Goal: Task Accomplishment & Management: Manage account settings

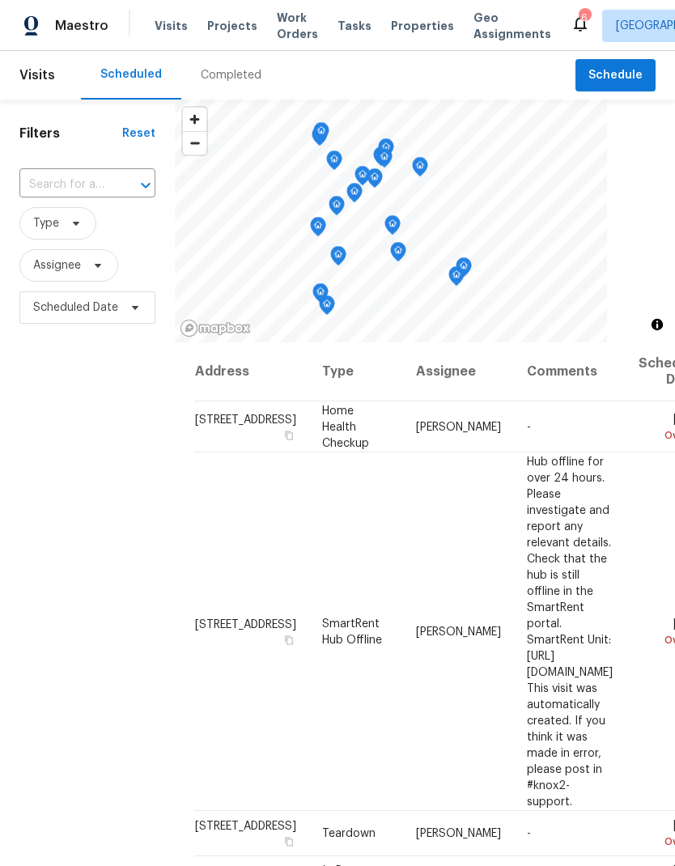
click at [408, 25] on span "Properties" at bounding box center [422, 26] width 63 height 16
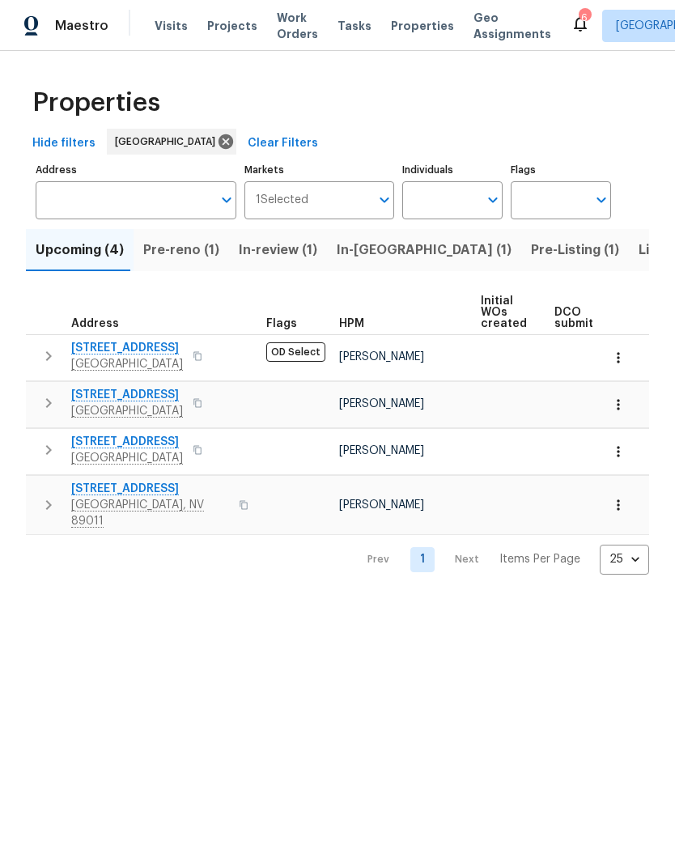
click at [168, 251] on span "Pre-reno (1)" at bounding box center [181, 250] width 76 height 23
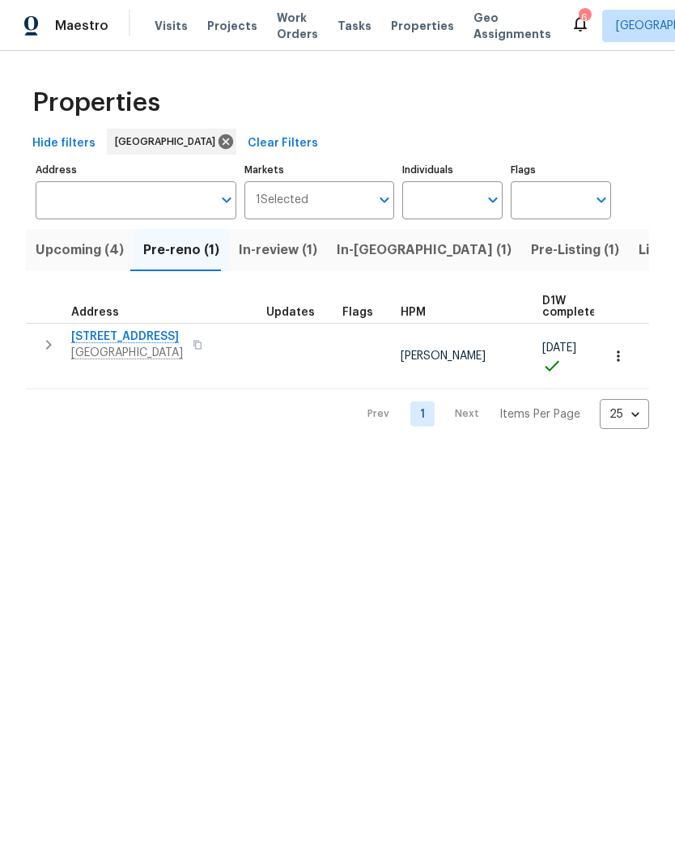
click at [627, 350] on button "button" at bounding box center [619, 356] width 36 height 36
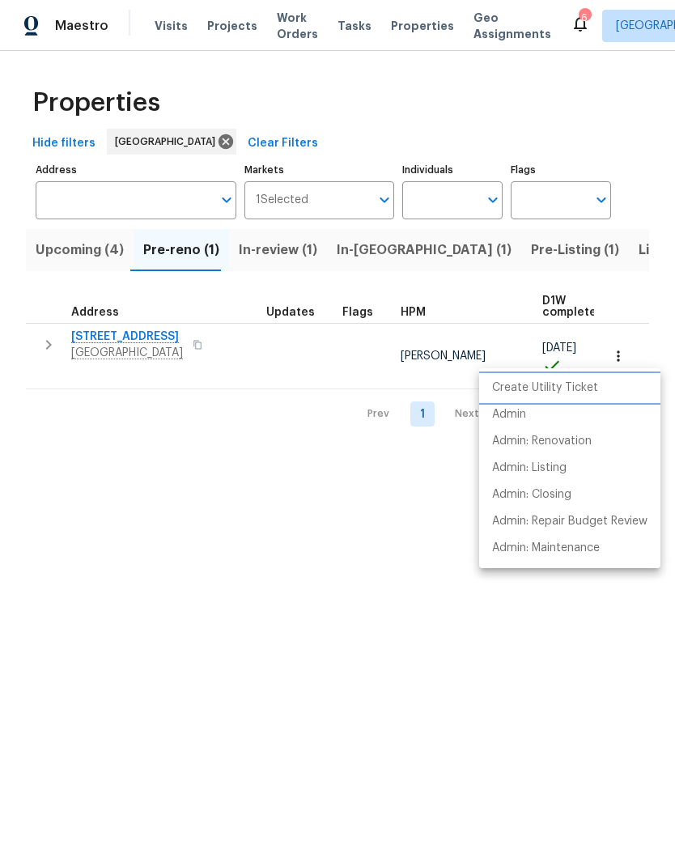
click at [584, 397] on li "Create Utility Ticket" at bounding box center [569, 388] width 181 height 27
click at [232, 341] on div at bounding box center [337, 433] width 675 height 866
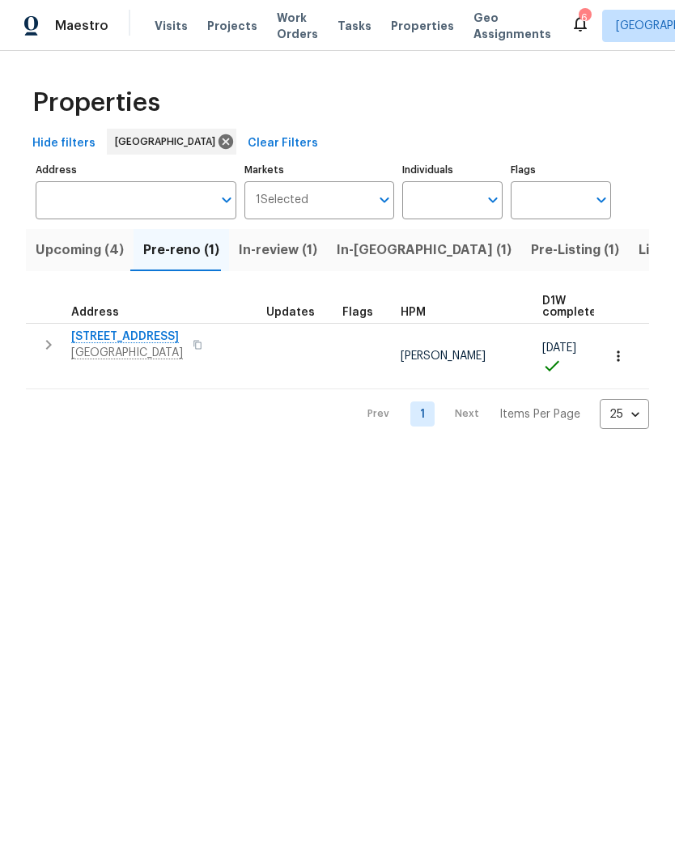
click at [202, 342] on icon "button" at bounding box center [197, 344] width 8 height 9
click at [620, 354] on icon "button" at bounding box center [618, 356] width 16 height 16
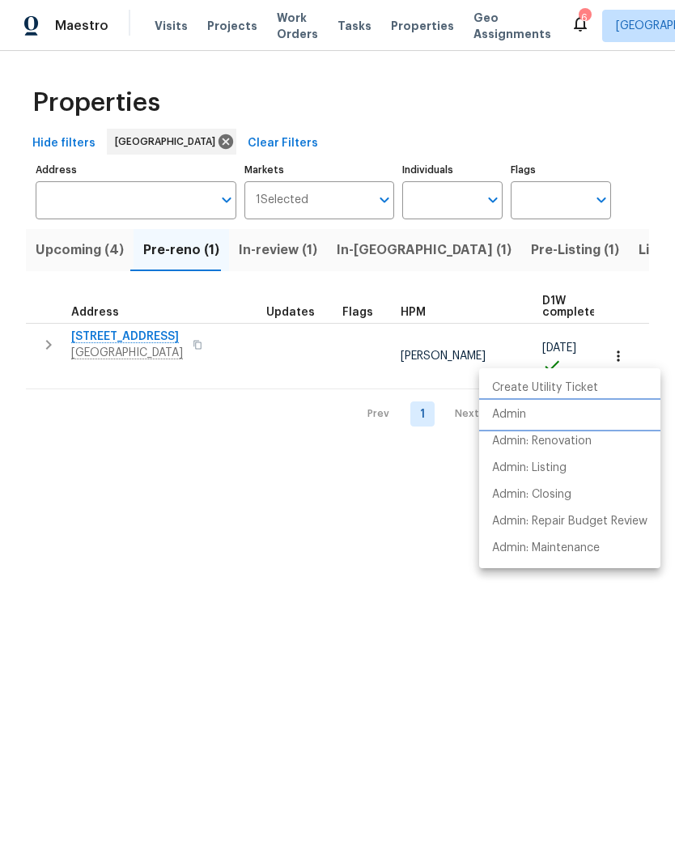
click at [518, 420] on p "Admin" at bounding box center [509, 414] width 34 height 17
click at [121, 335] on div at bounding box center [337, 433] width 675 height 866
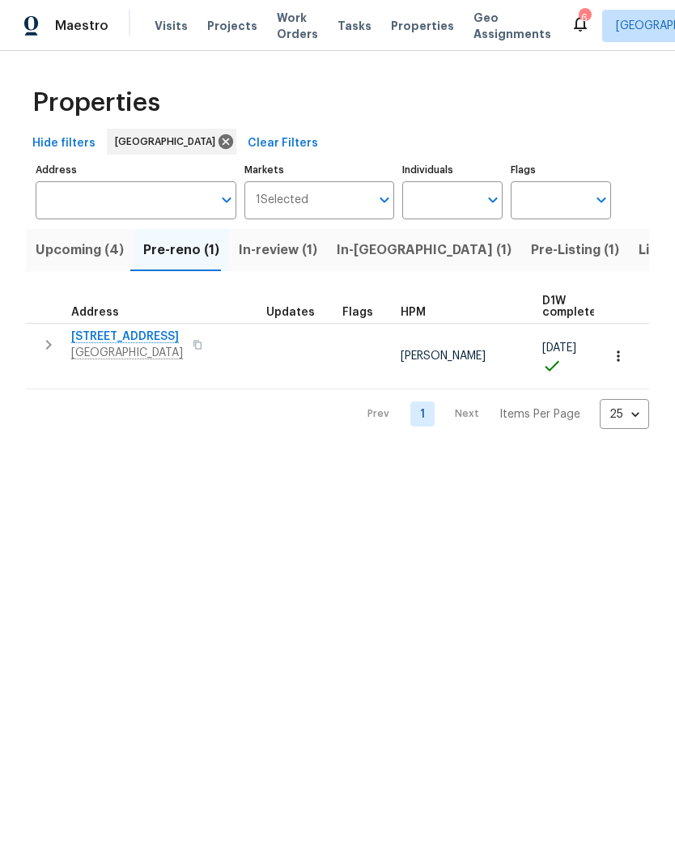
click at [113, 335] on span "5512 Pride Mountain St" at bounding box center [127, 337] width 112 height 16
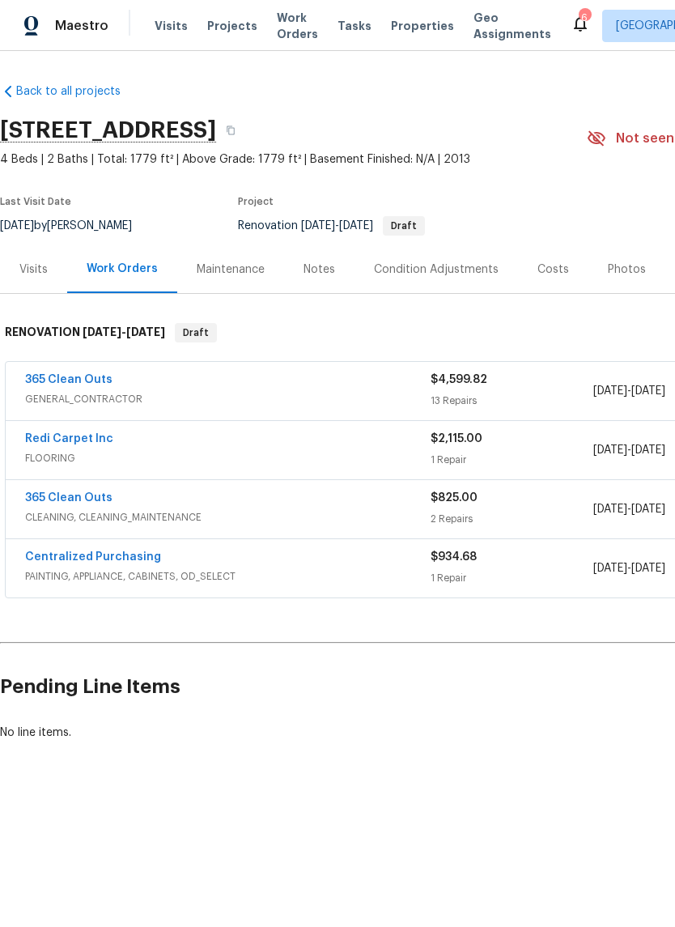
click at [299, 262] on div "Notes" at bounding box center [319, 269] width 70 height 48
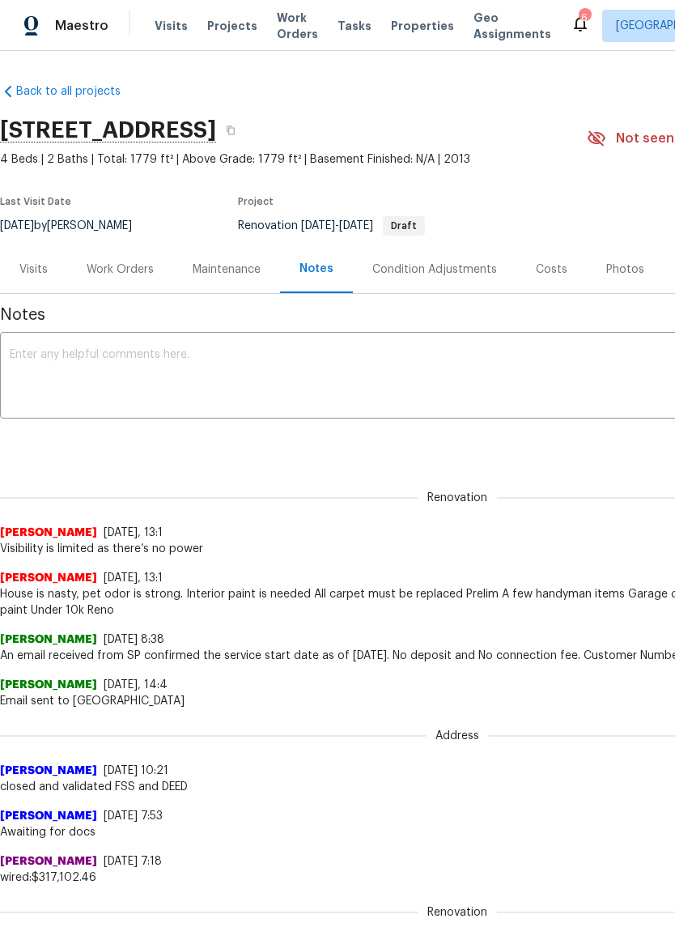
click at [223, 371] on textarea at bounding box center [457, 377] width 895 height 57
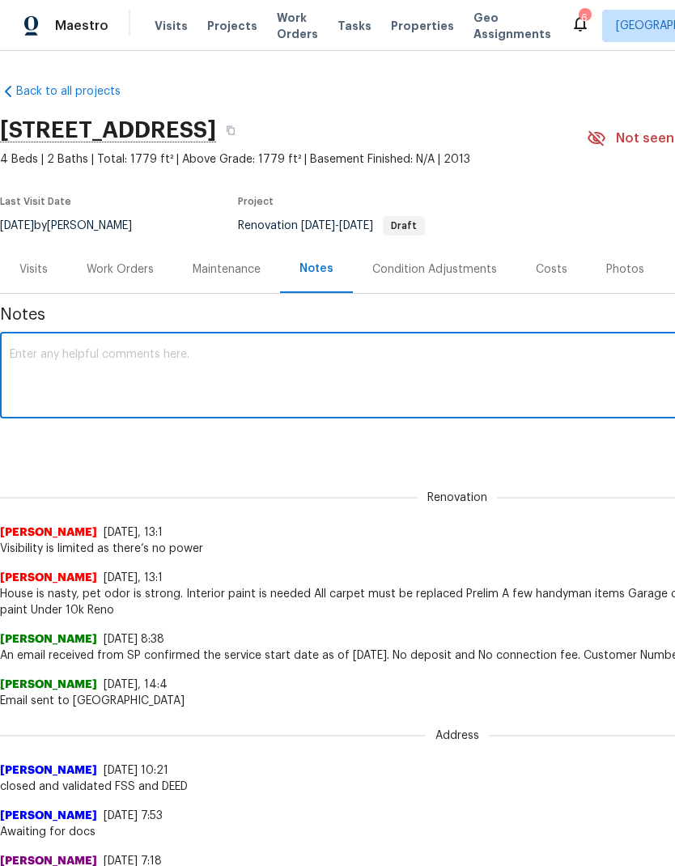
click at [139, 370] on textarea at bounding box center [457, 377] width 895 height 57
paste textarea "https://opendoor.atlassian.net/servicedesk/customer/portal/80/group/1264?groupI…"
type textarea "https://opendoor.atlassian.net/servicedesk/customer/portal/80/group/1264?groupI…"
click at [548, 446] on div "Renovation (current) a8e5a45d-5b46-4186-86af-fd72b846fd2d ​ Add" at bounding box center [457, 443] width 915 height 30
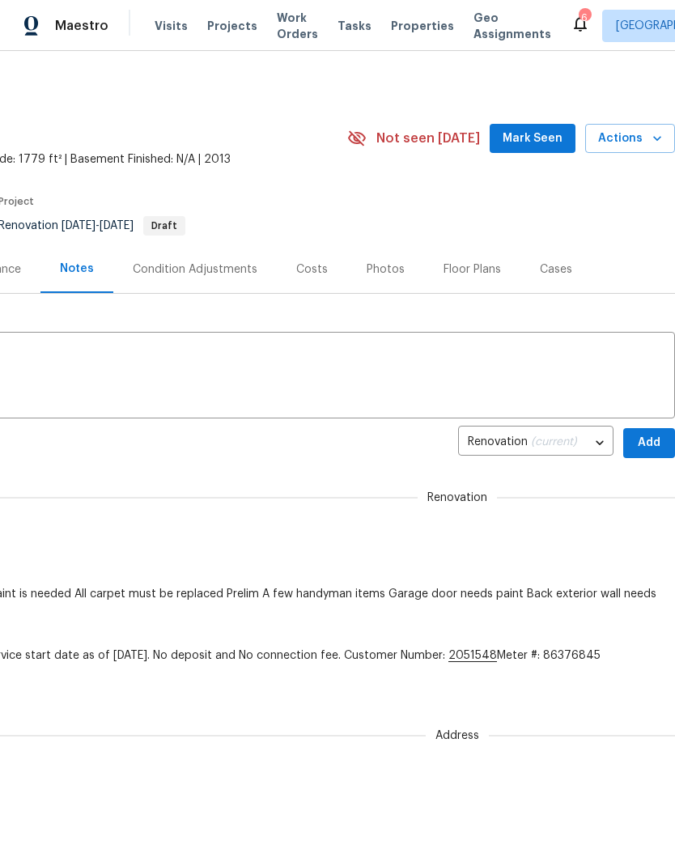
scroll to position [0, 240]
click at [652, 440] on span "Add" at bounding box center [649, 443] width 26 height 20
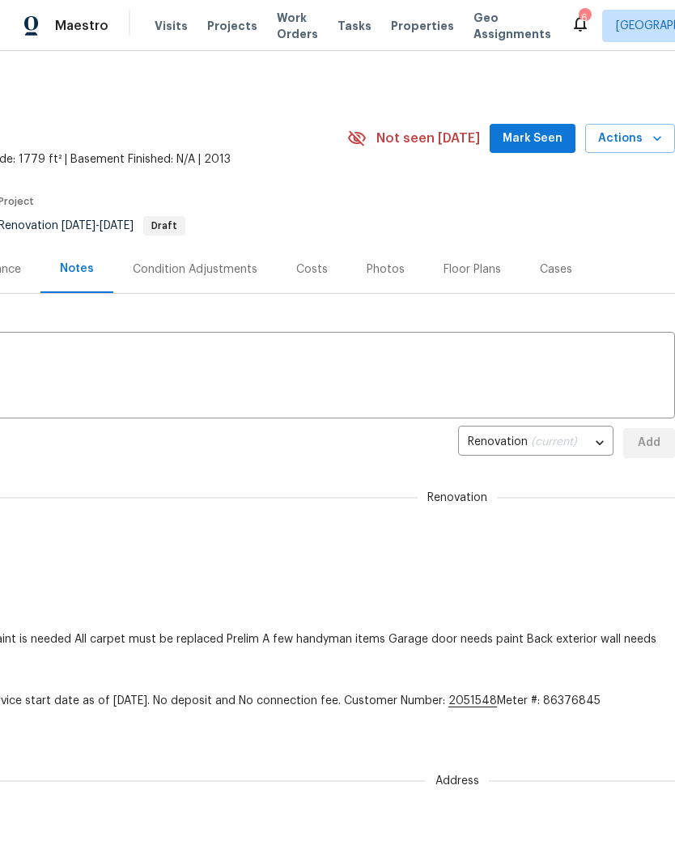
click at [531, 151] on button "Mark Seen" at bounding box center [533, 139] width 86 height 30
click at [176, 30] on span "Visits" at bounding box center [171, 26] width 33 height 16
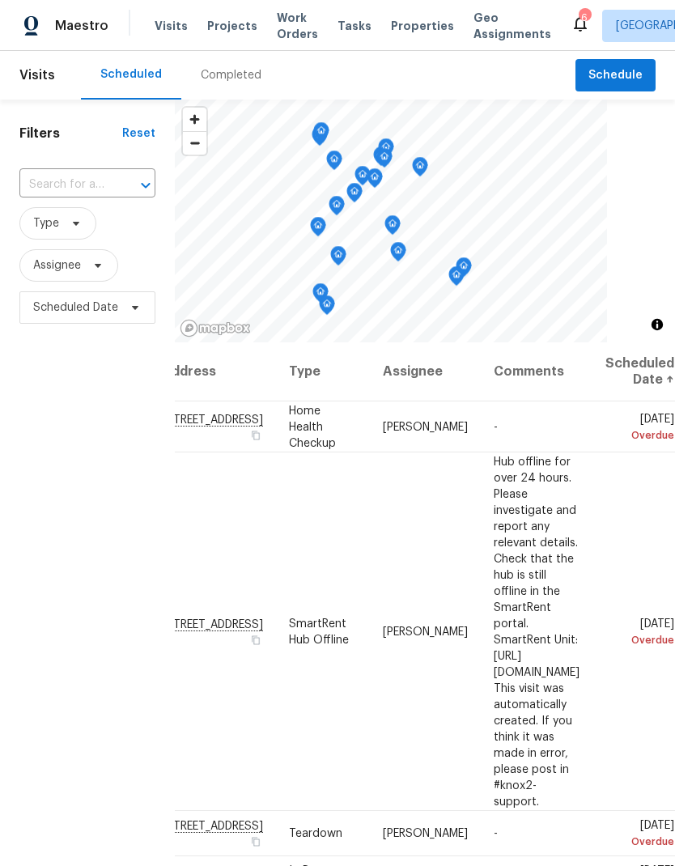
scroll to position [0, 159]
click at [0, 0] on icon at bounding box center [0, 0] width 0 height 0
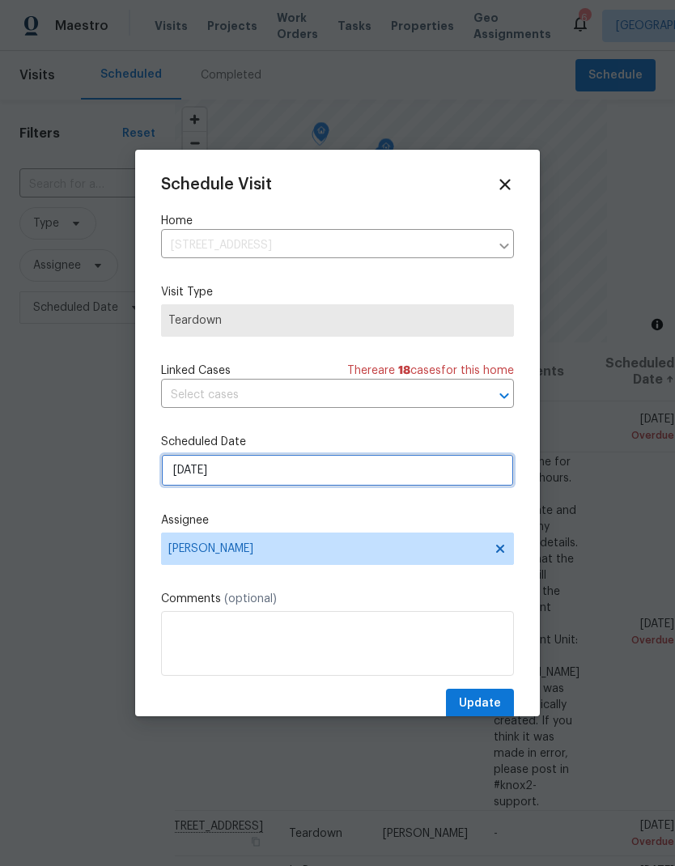
click at [260, 478] on input "8/14/2025" at bounding box center [337, 470] width 353 height 32
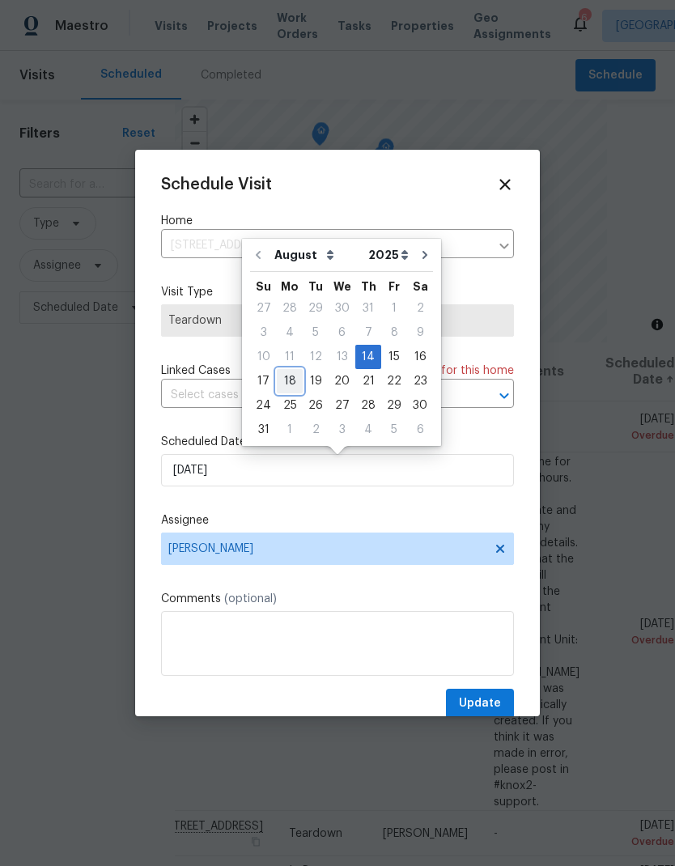
click at [290, 379] on div "18" at bounding box center [290, 381] width 26 height 23
type input "8/18/2025"
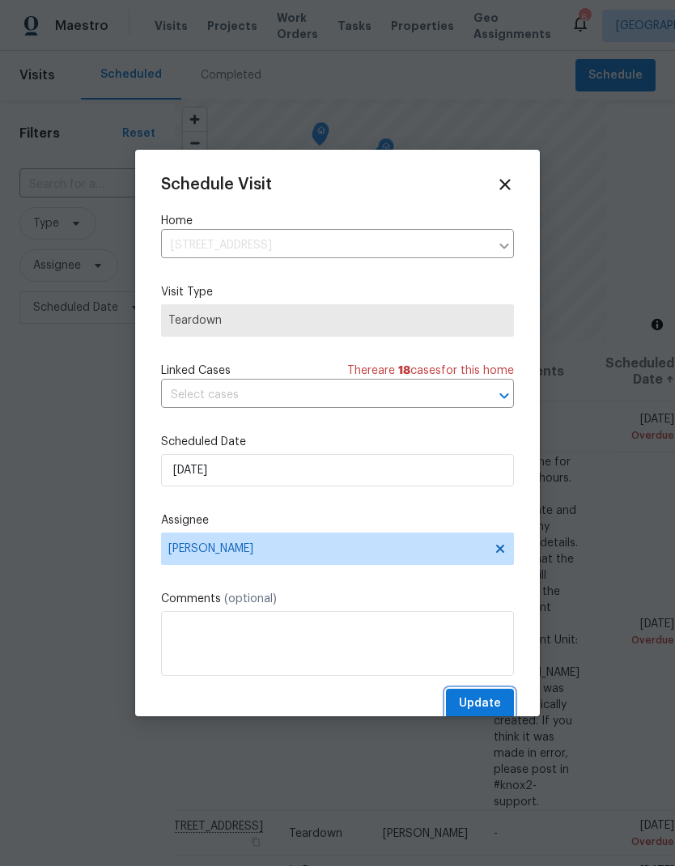
click at [493, 693] on button "Update" at bounding box center [480, 704] width 68 height 30
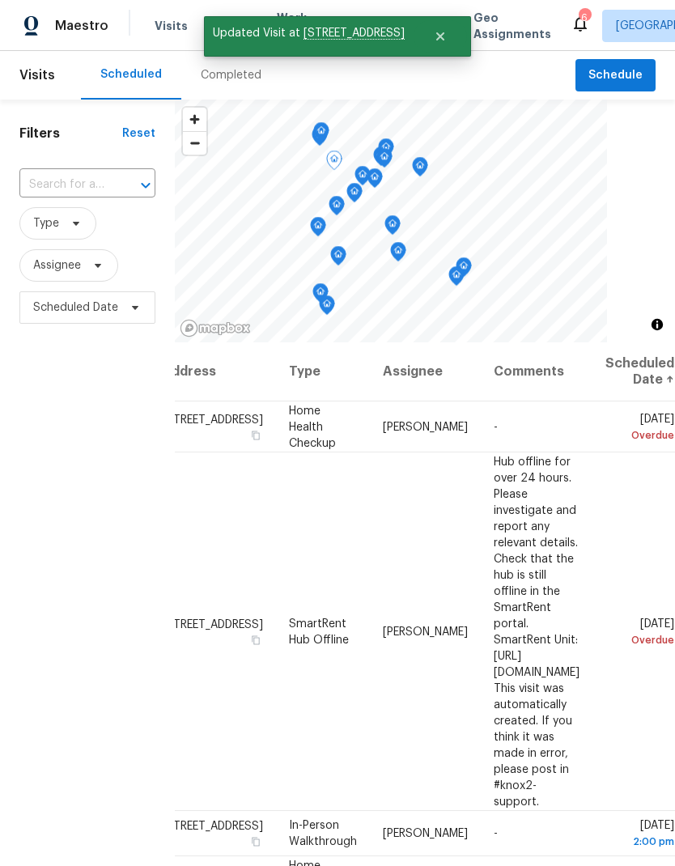
click at [0, 0] on span at bounding box center [0, 0] width 0 height 0
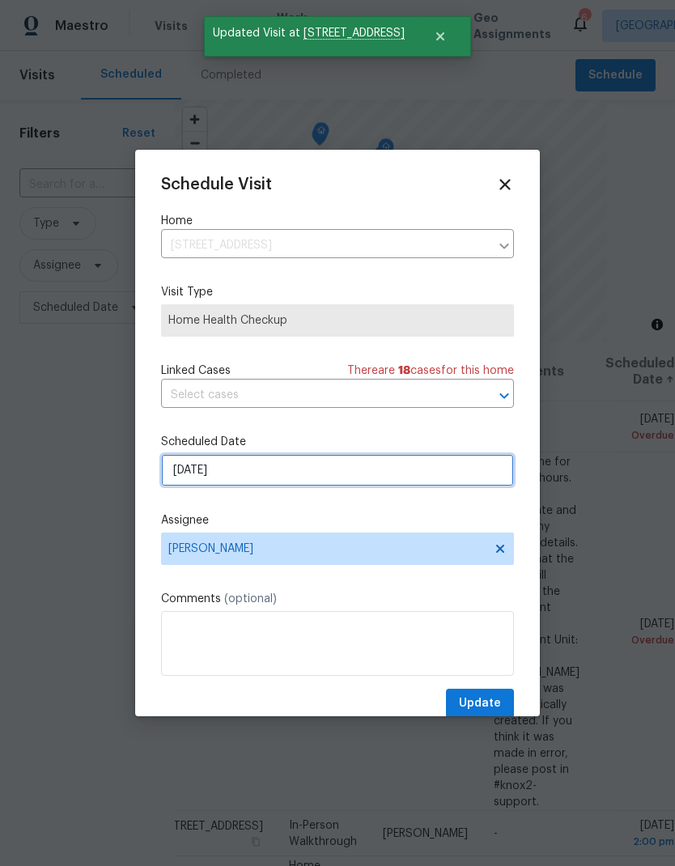
click at [238, 475] on input "8/13/2025" at bounding box center [337, 470] width 353 height 32
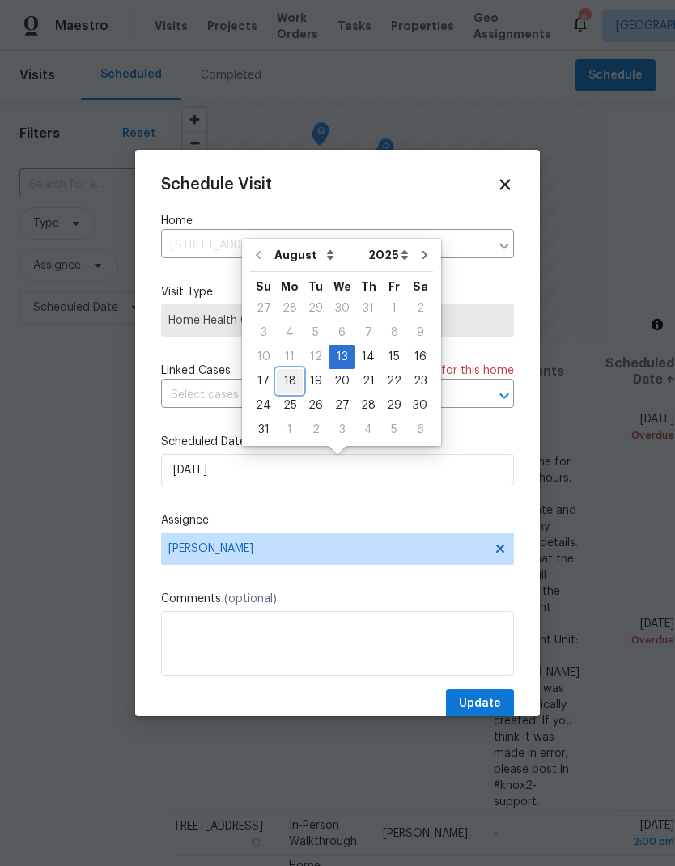
click at [290, 392] on div "18" at bounding box center [290, 381] width 26 height 23
type input "8/18/2025"
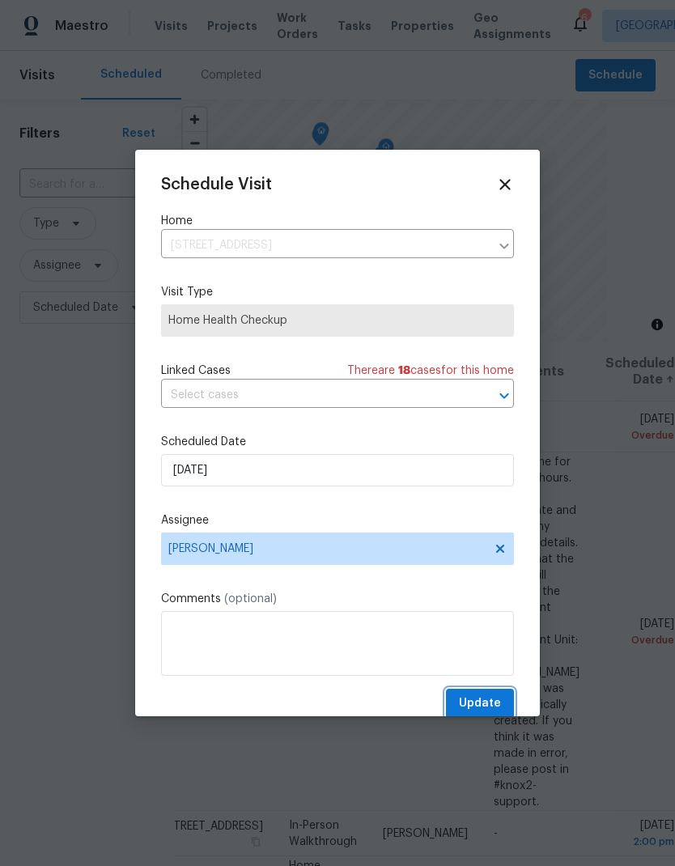
click at [483, 695] on button "Update" at bounding box center [480, 704] width 68 height 30
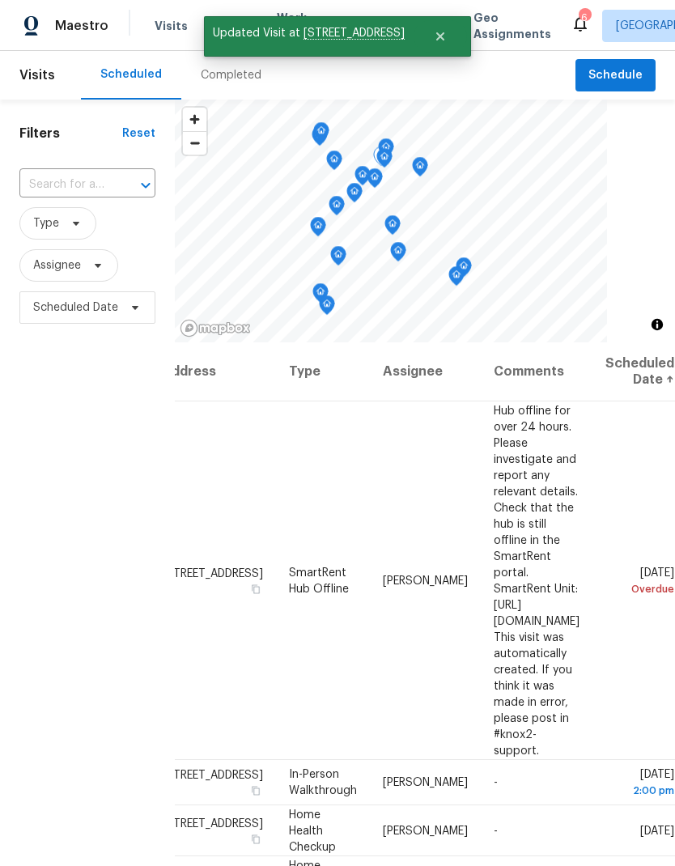
click at [0, 0] on icon at bounding box center [0, 0] width 0 height 0
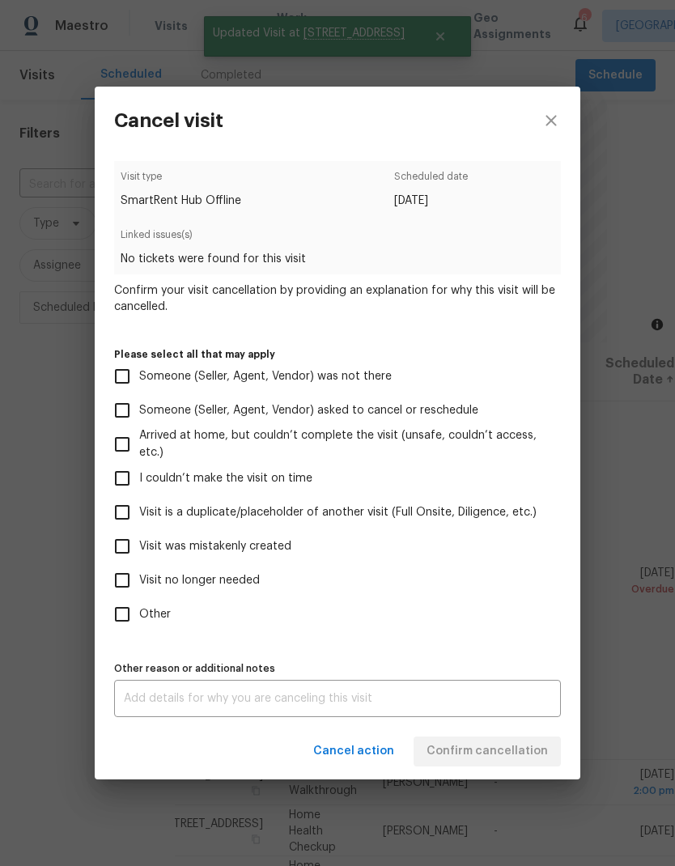
click at [130, 581] on input "Visit no longer needed" at bounding box center [122, 580] width 34 height 34
checkbox input "true"
click at [495, 750] on div "Cancel action Confirm cancellation" at bounding box center [338, 752] width 486 height 56
click at [124, 516] on input "Visit is a duplicate/placeholder of another visit (Full Onsite, Diligence, etc.)" at bounding box center [122, 512] width 34 height 34
checkbox input "true"
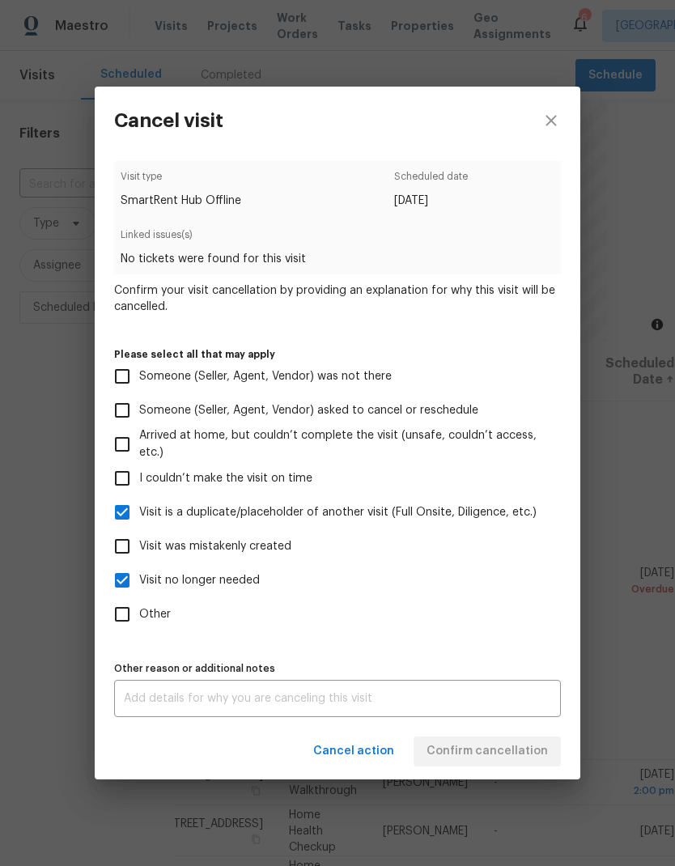
click at [126, 577] on input "Visit no longer needed" at bounding box center [122, 580] width 34 height 34
checkbox input "false"
click at [205, 693] on div "x Other reason or additional notes" at bounding box center [337, 698] width 447 height 37
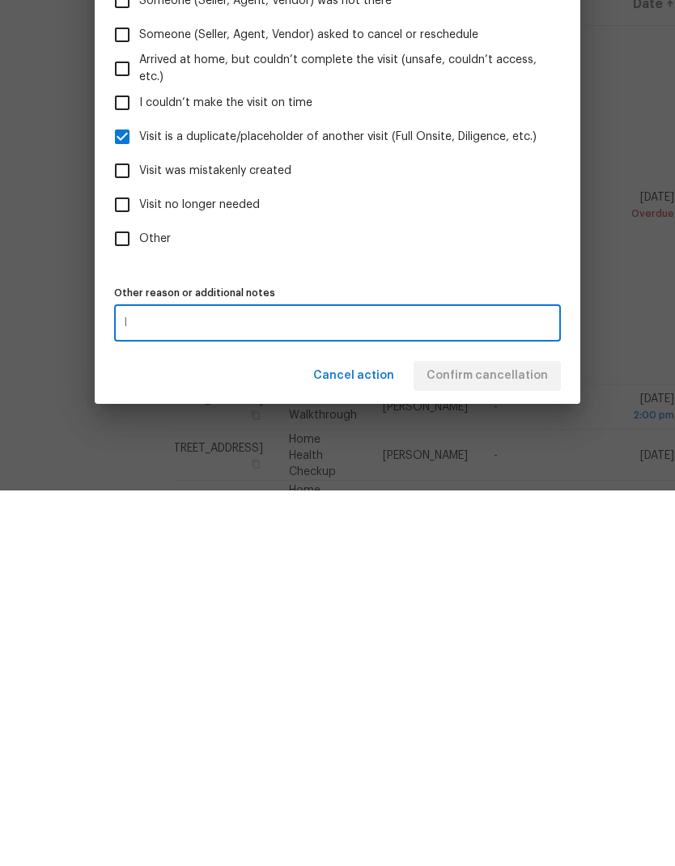
scroll to position [65, 0]
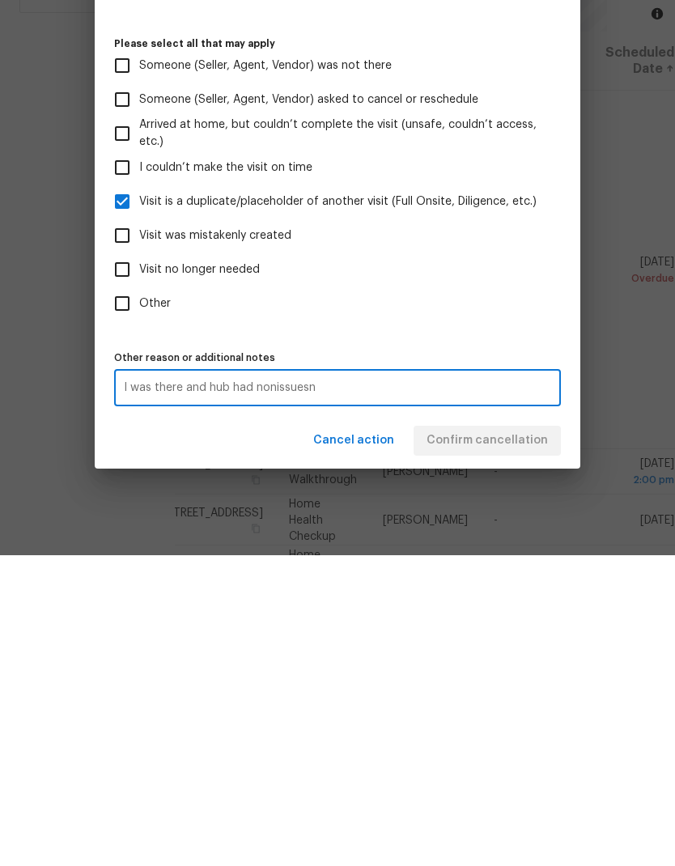
type textarea "I was there and hub had nonissuesn"
click at [534, 597] on label "Other" at bounding box center [326, 614] width 443 height 34
click at [139, 597] on input "Other" at bounding box center [122, 614] width 34 height 34
checkbox input "true"
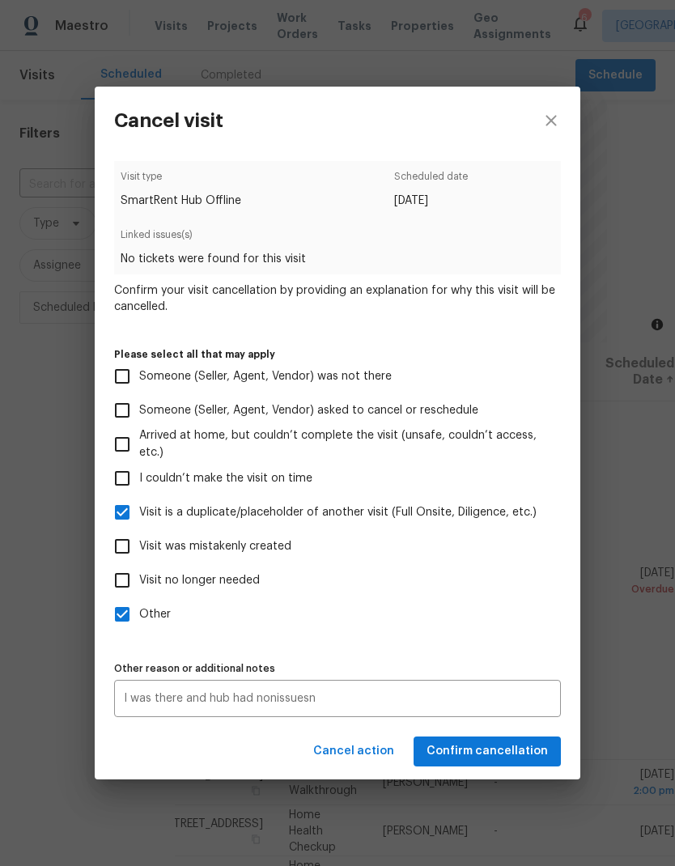
click at [486, 717] on div "I was there and hub had nonissuesn x Other reason or additional notes" at bounding box center [337, 698] width 447 height 37
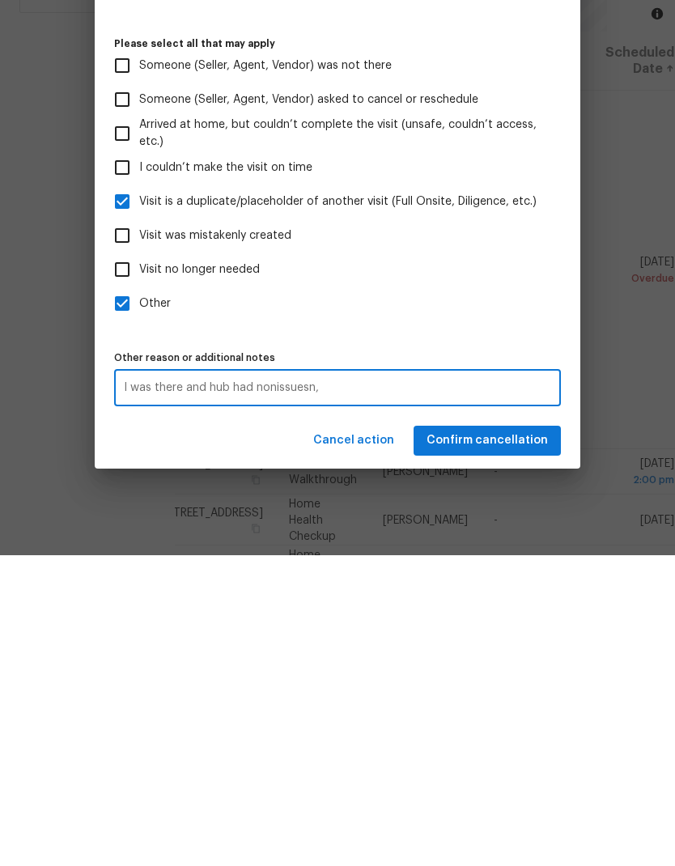
type textarea "I was there and hub had nonissuesn,"
click at [537, 737] on button "Confirm cancellation" at bounding box center [487, 752] width 147 height 30
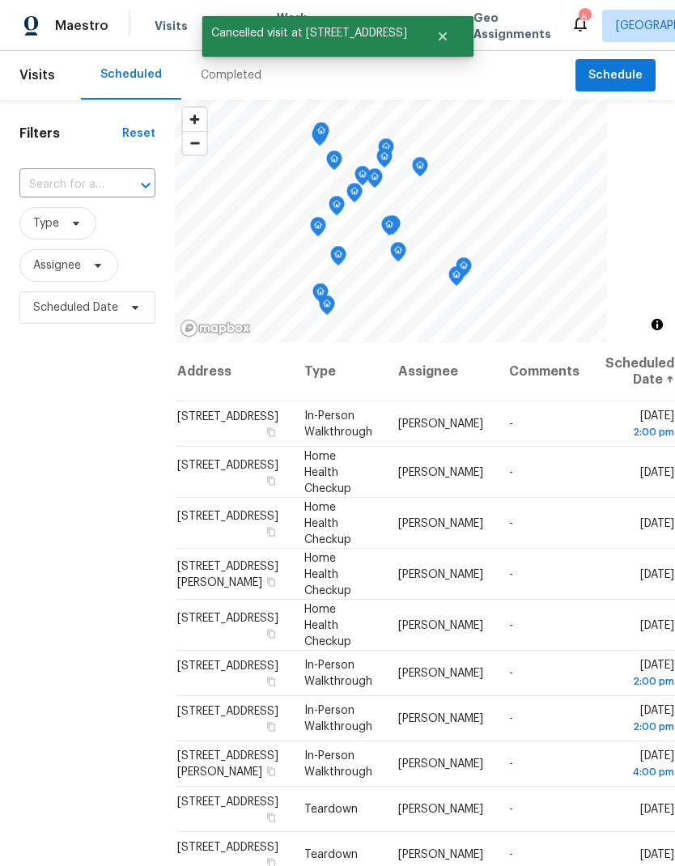
scroll to position [0, 0]
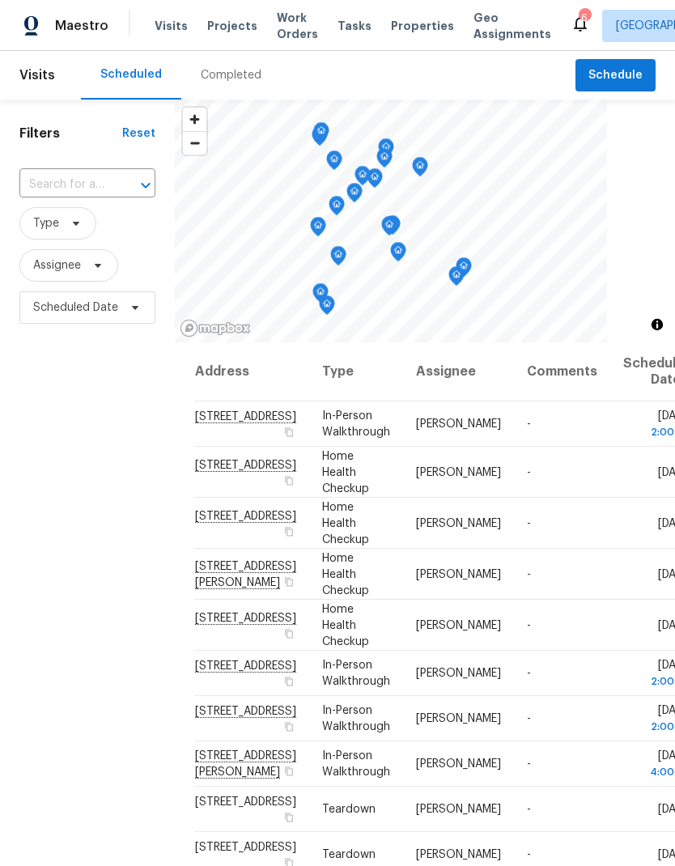
click at [295, 20] on span "Work Orders" at bounding box center [297, 26] width 41 height 32
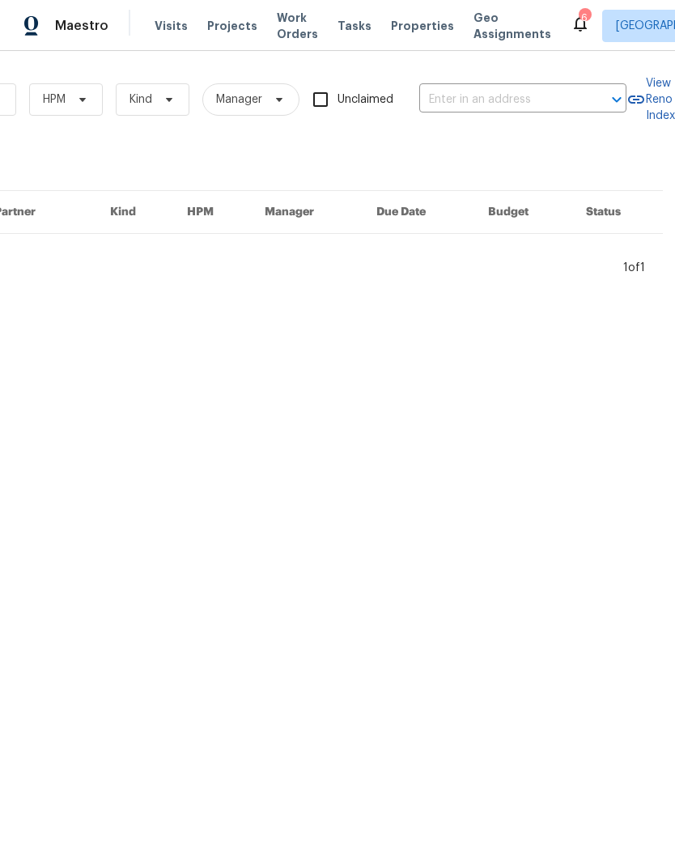
click at [474, 98] on input "text" at bounding box center [500, 99] width 162 height 25
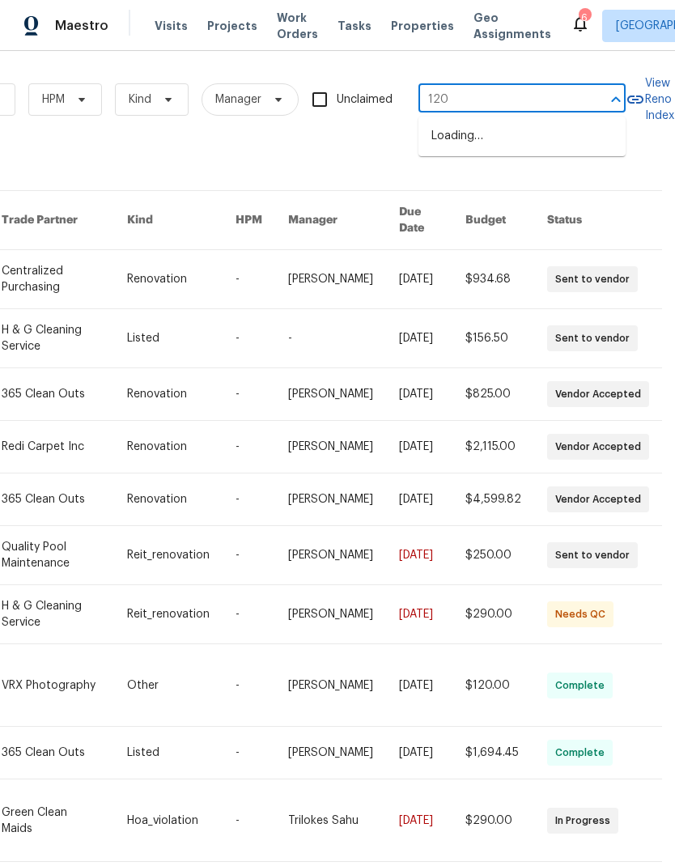
type input "1200"
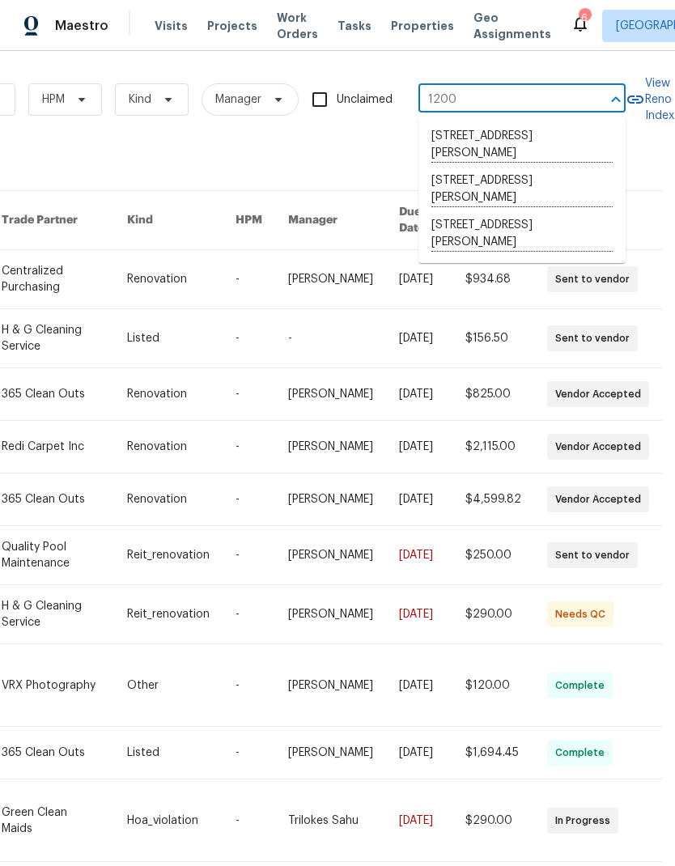
click at [528, 226] on li "[STREET_ADDRESS][PERSON_NAME]" at bounding box center [521, 234] width 207 height 45
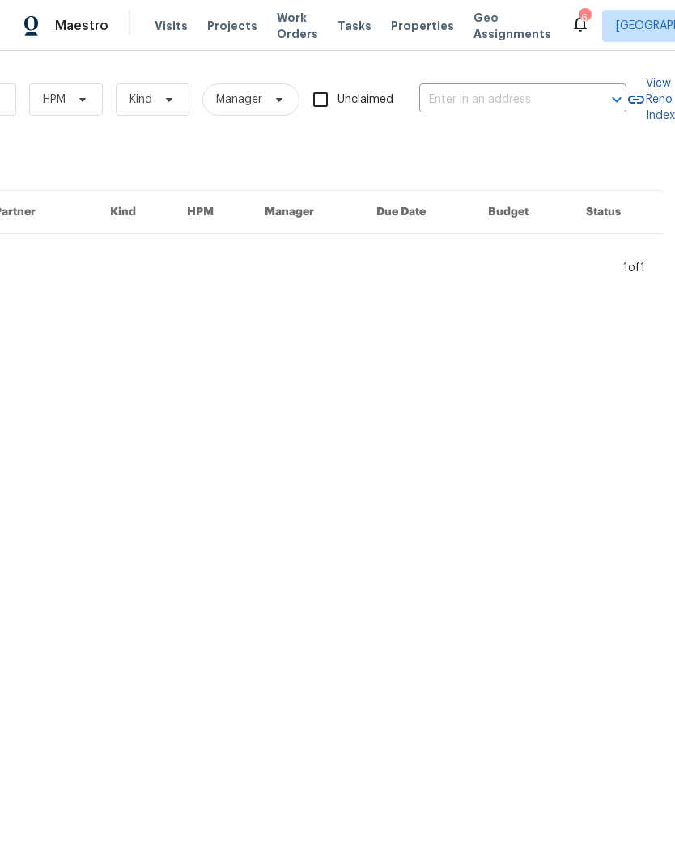
type input "[STREET_ADDRESS][PERSON_NAME]"
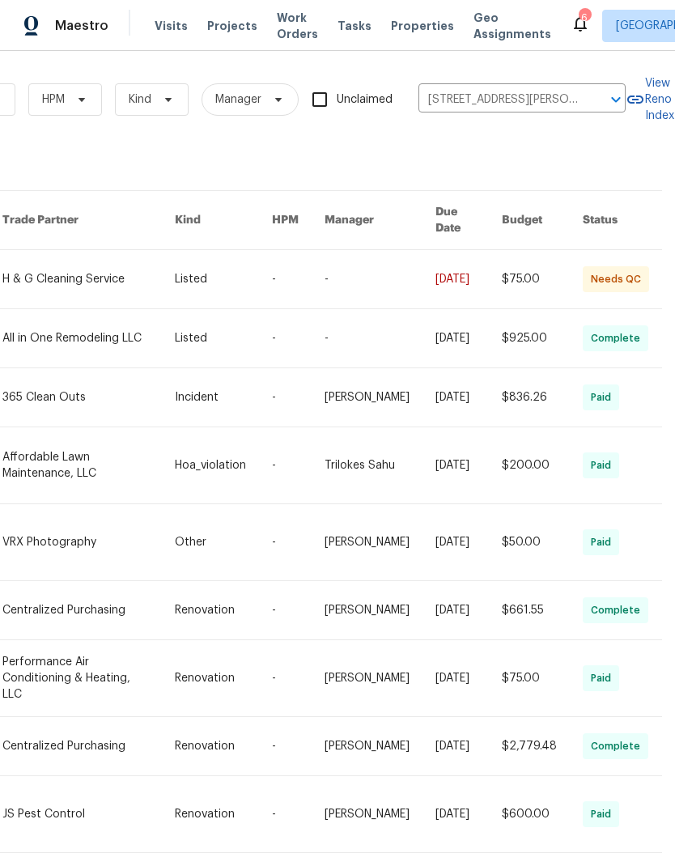
click at [168, 261] on link at bounding box center [88, 279] width 172 height 58
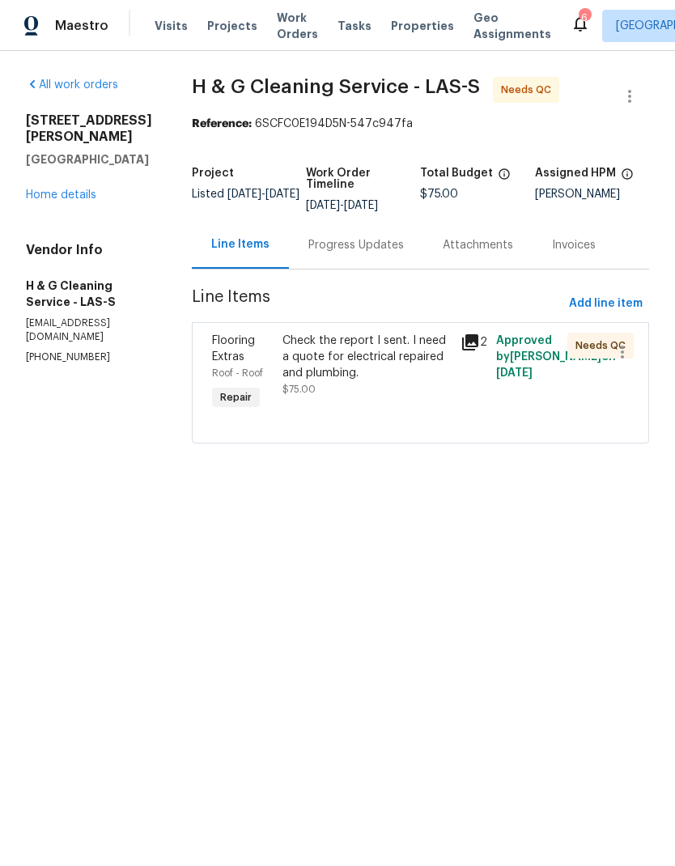
click at [73, 189] on link "Home details" at bounding box center [61, 194] width 70 height 11
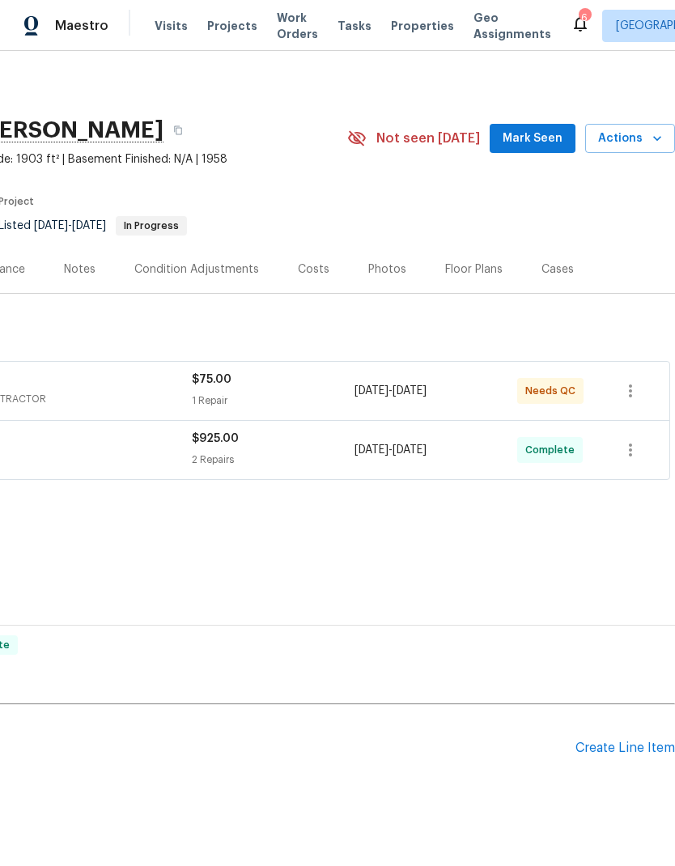
scroll to position [0, 240]
click at [615, 754] on div "Create Line Item" at bounding box center [626, 748] width 100 height 15
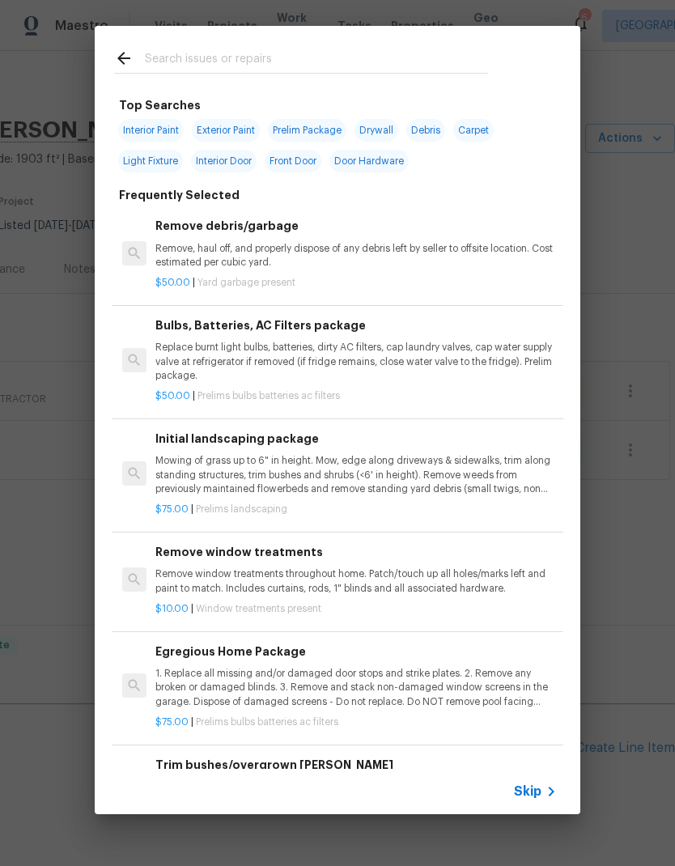
click at [256, 53] on input "text" at bounding box center [316, 61] width 343 height 24
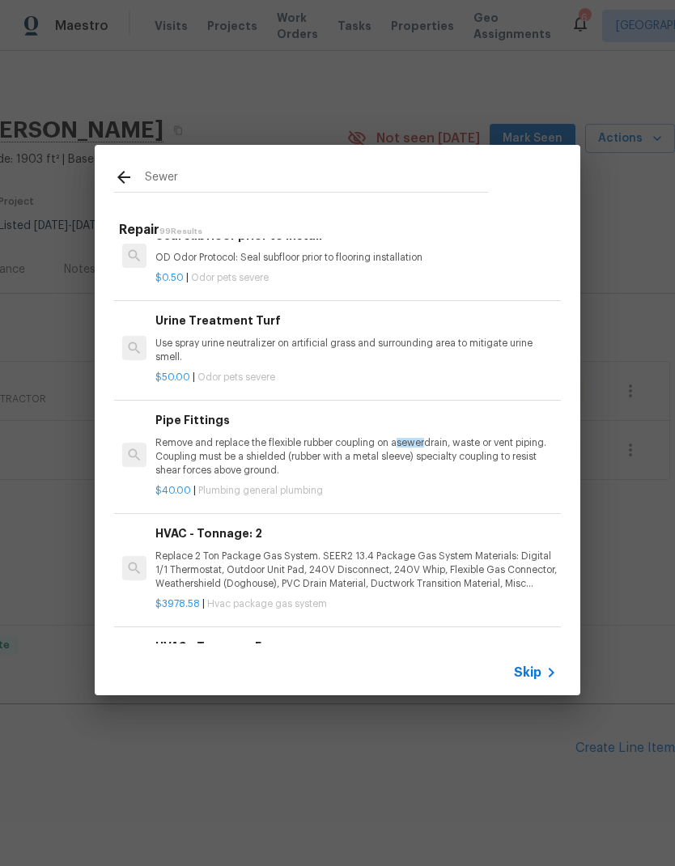
scroll to position [780, -1]
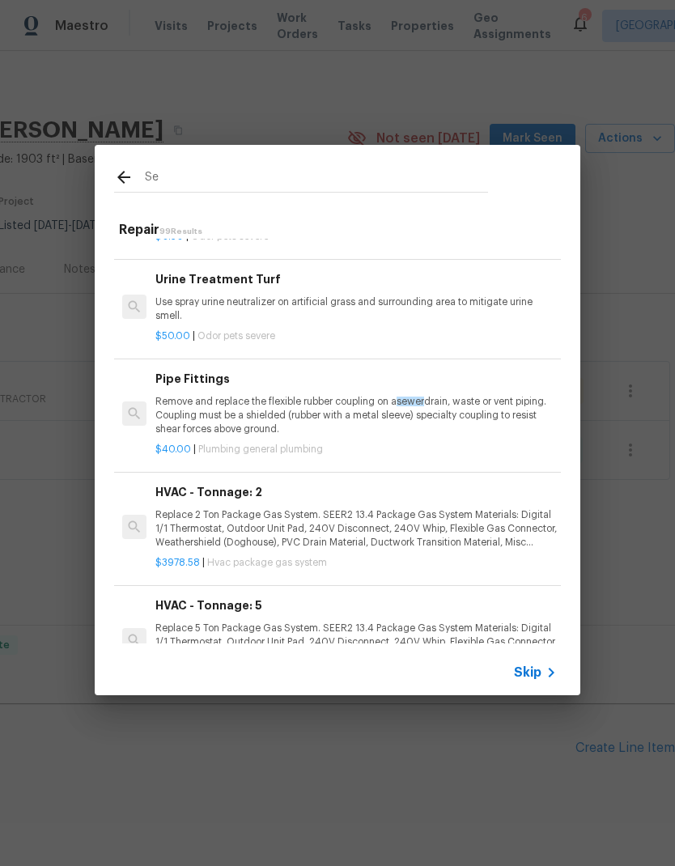
type input "S"
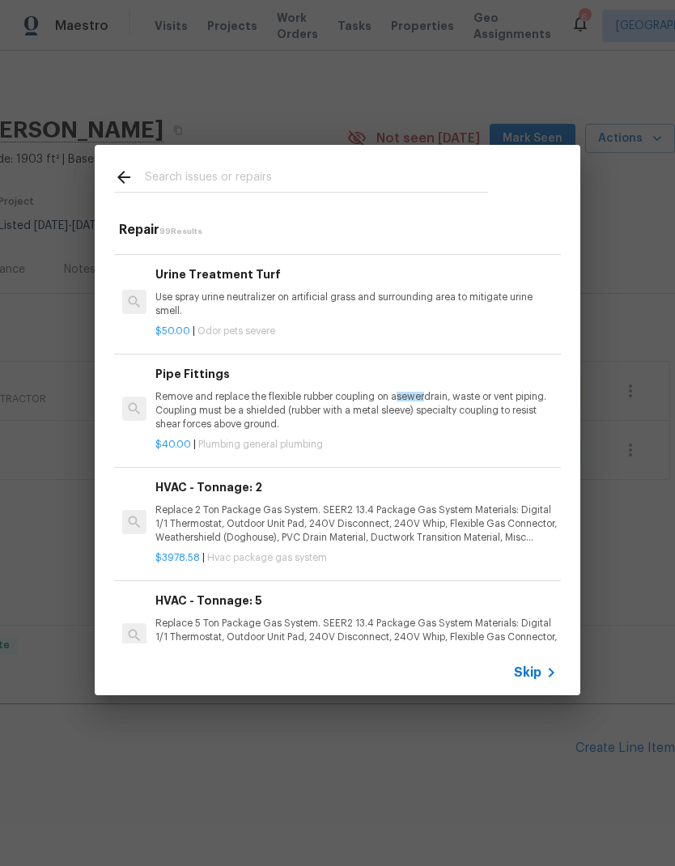
scroll to position [813, 0]
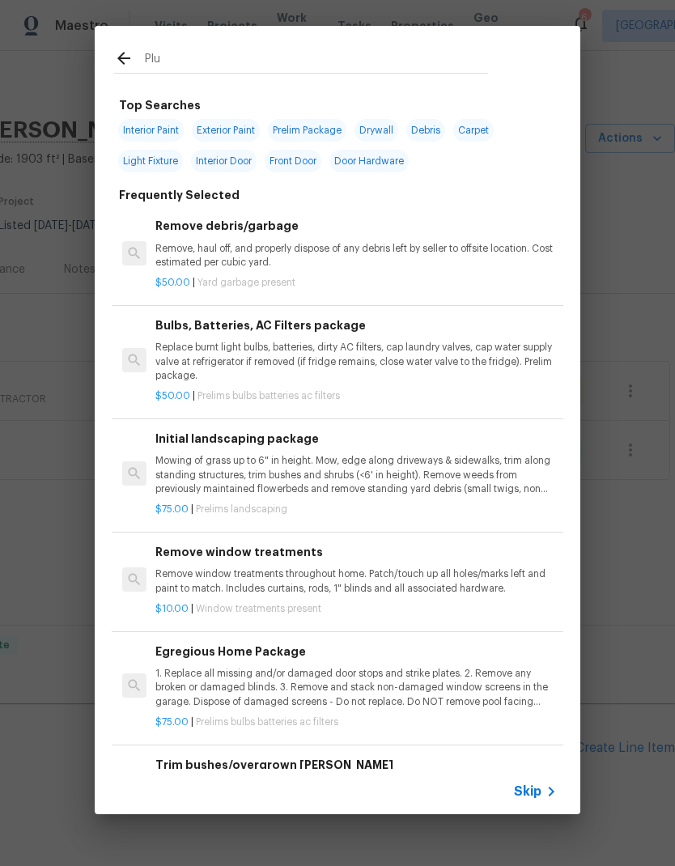
type input "Plum"
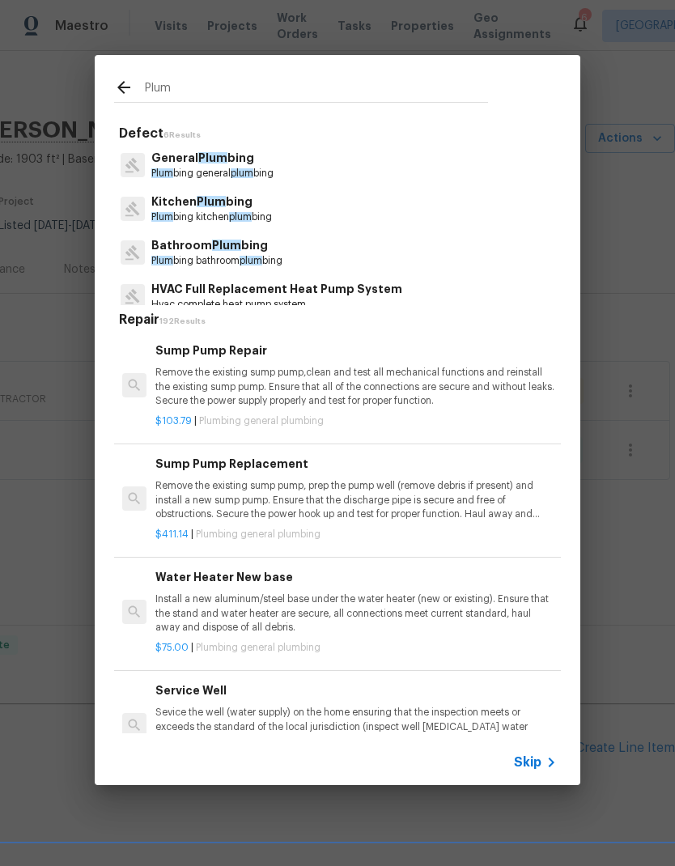
click at [164, 168] on span "Plum" at bounding box center [162, 173] width 22 height 10
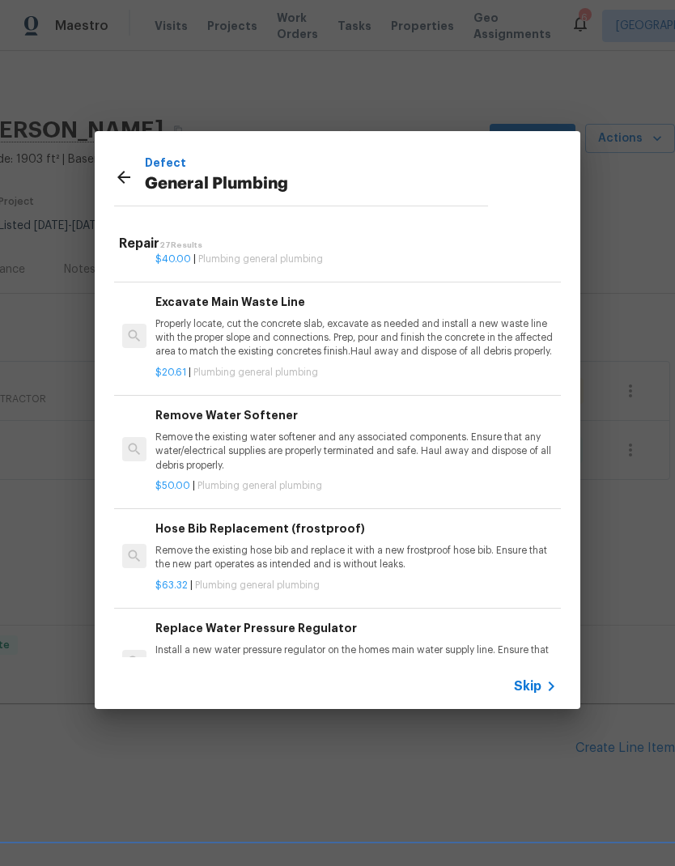
scroll to position [1379, 0]
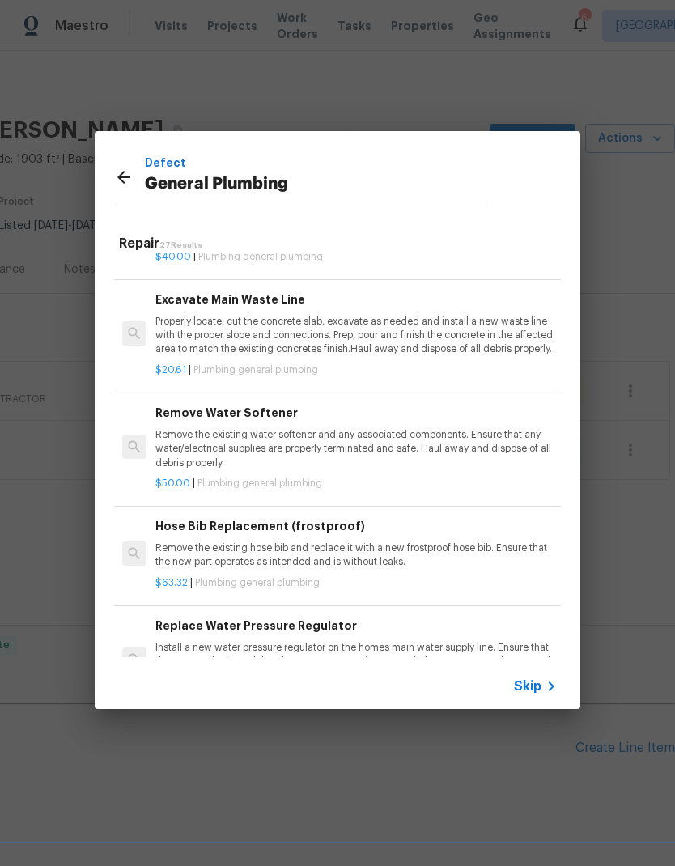
click at [482, 340] on p "Properly locate, cut the concrete slab, excavate as needed and install a new wa…" at bounding box center [355, 335] width 401 height 41
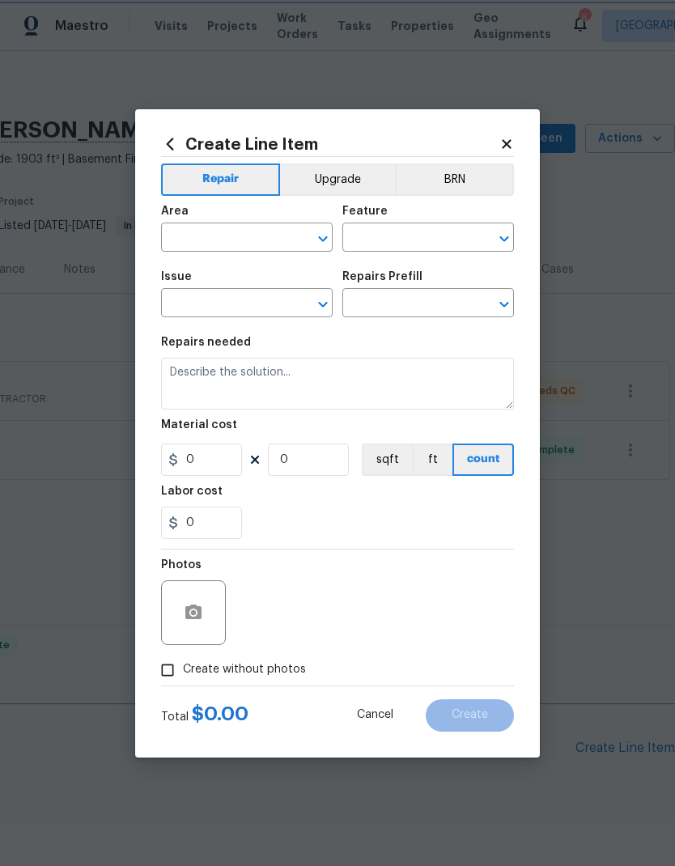
type input "Plumbing"
type input "General Plumbing"
type input "Excavate Main Waste Line $20.61"
type textarea "Properly locate, cut the concrete slab, excavate as needed and install a new wa…"
type input "20.61"
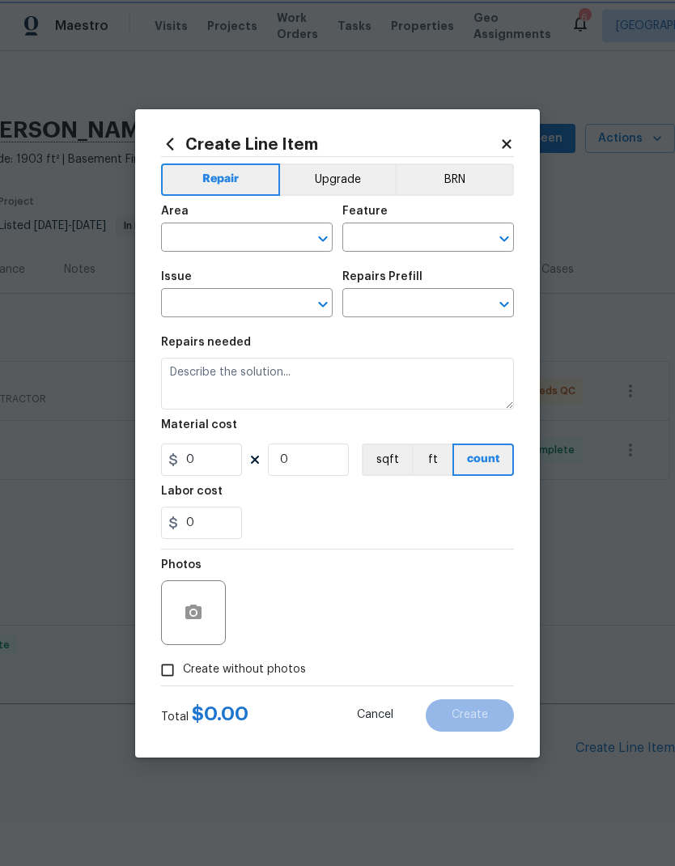
type input "1"
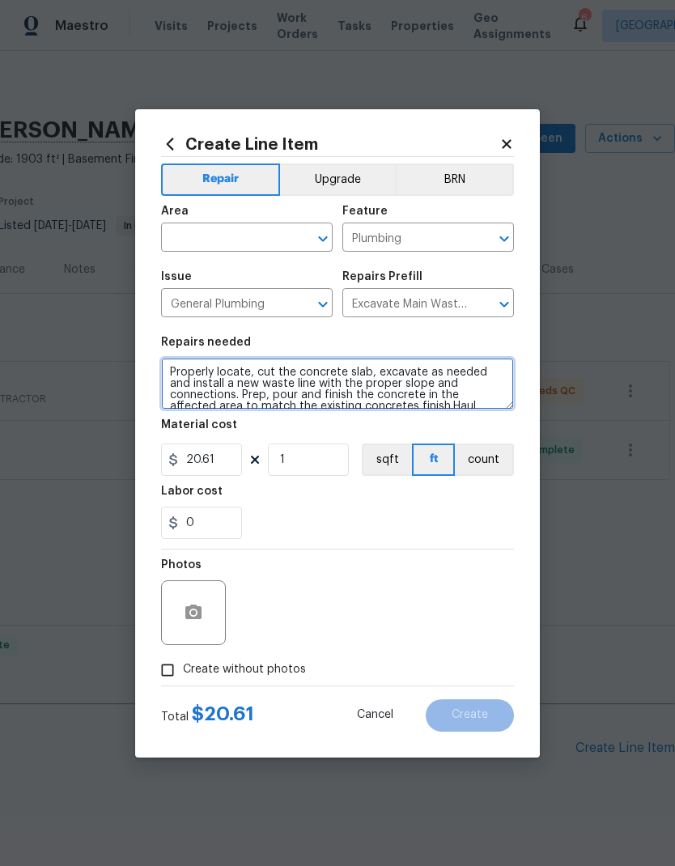
click at [216, 384] on textarea "Properly locate, cut the concrete slab, excavate as needed and install a new wa…" at bounding box center [337, 384] width 353 height 52
click at [217, 384] on textarea "Properly locate, cut the concrete slab, excavate as needed and install a new wa…" at bounding box center [337, 384] width 353 height 52
click at [218, 389] on textarea "Properly locate, cut the concrete slab, excavate as needed and install a new wa…" at bounding box center [337, 384] width 353 height 52
paste textarea "Sewer/drain liner replacement using trenchless technique. Warranty transferable…"
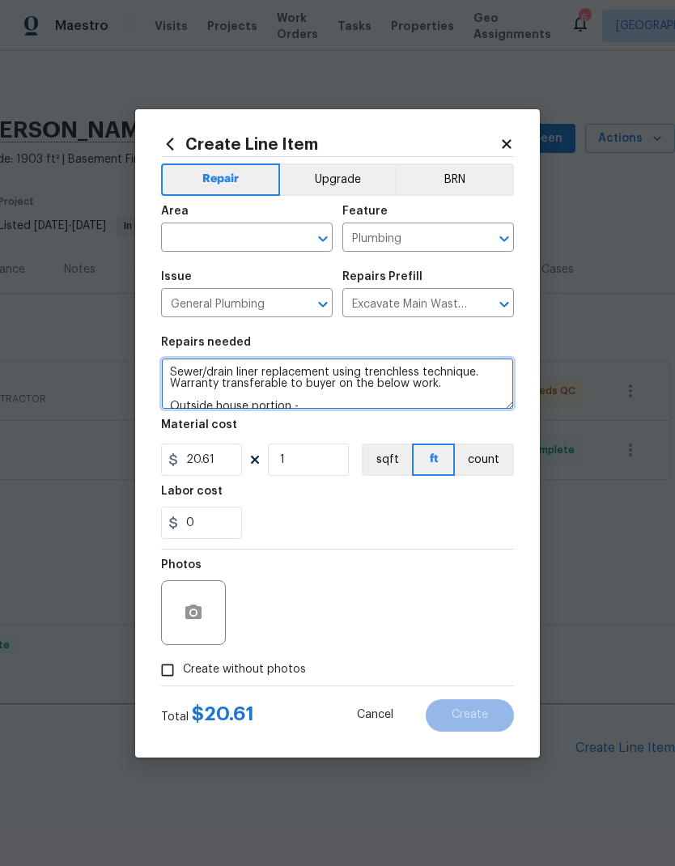
scroll to position [0, 0]
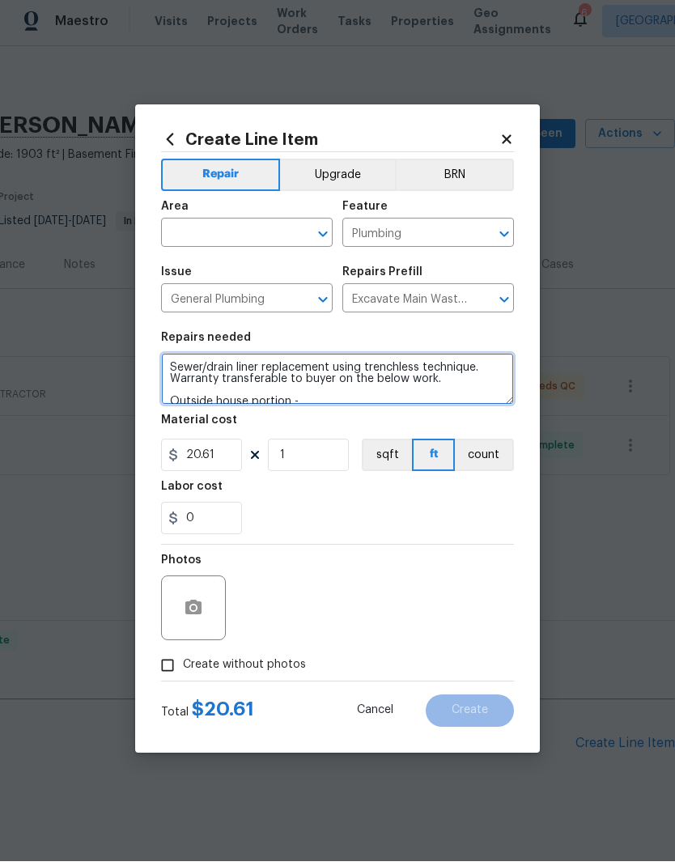
type textarea "Sewer/drain liner replacement using trenchless technique. Warranty transferable…"
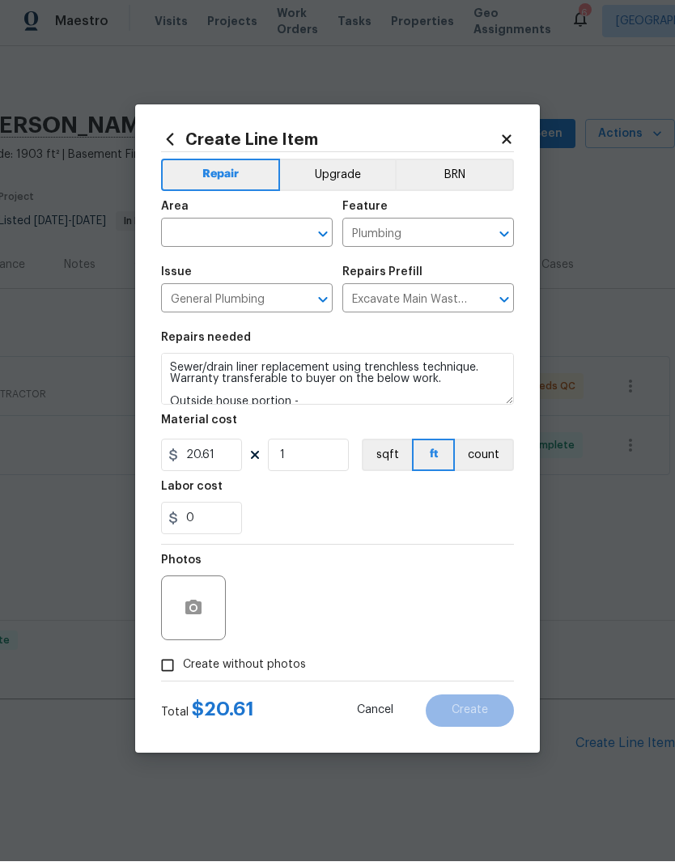
click at [182, 236] on input "text" at bounding box center [224, 239] width 126 height 25
click at [192, 272] on li "Plumbing" at bounding box center [247, 274] width 172 height 27
type input "Plumbing"
click at [215, 461] on input "20.61" at bounding box center [201, 460] width 81 height 32
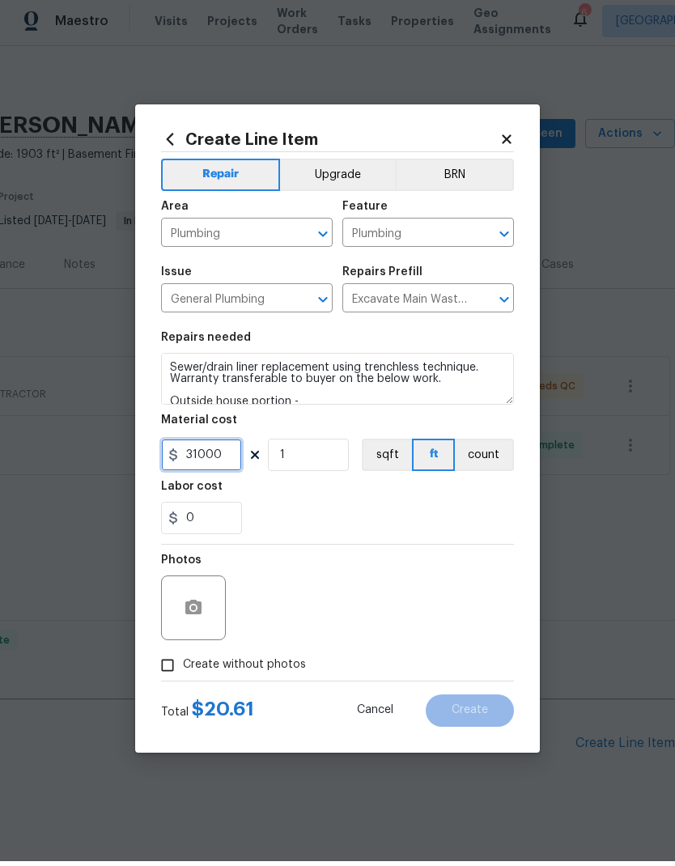
type input "31000"
click at [466, 524] on div "0" at bounding box center [337, 523] width 353 height 32
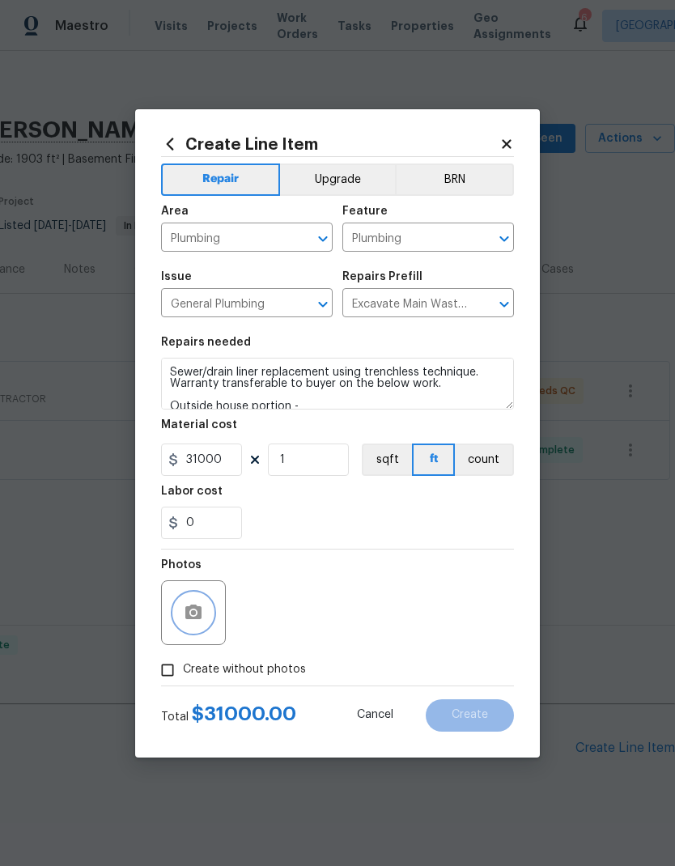
click at [187, 625] on button "button" at bounding box center [193, 612] width 39 height 39
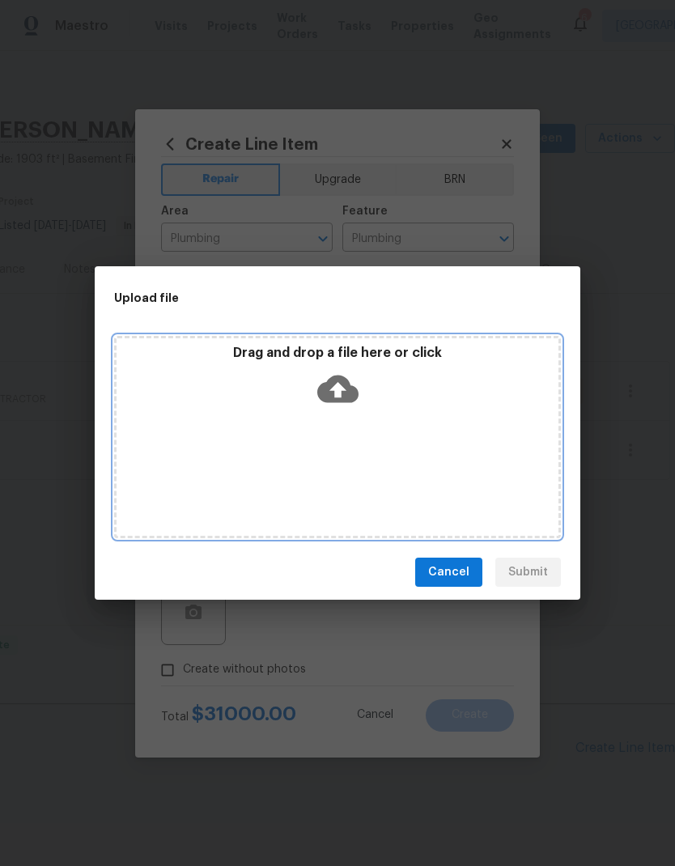
click at [338, 380] on icon at bounding box center [337, 390] width 41 height 28
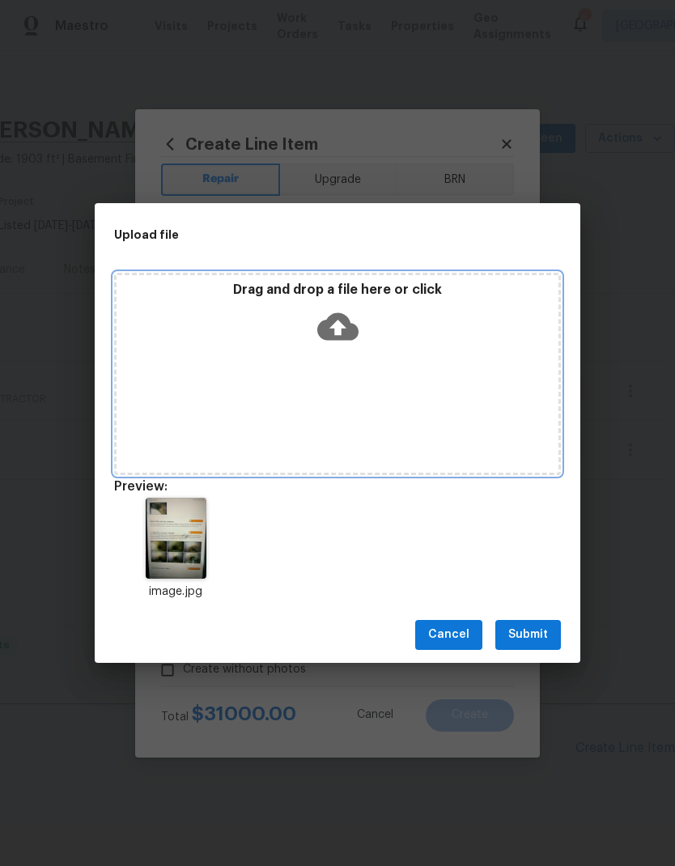
click at [328, 341] on icon at bounding box center [337, 326] width 41 height 41
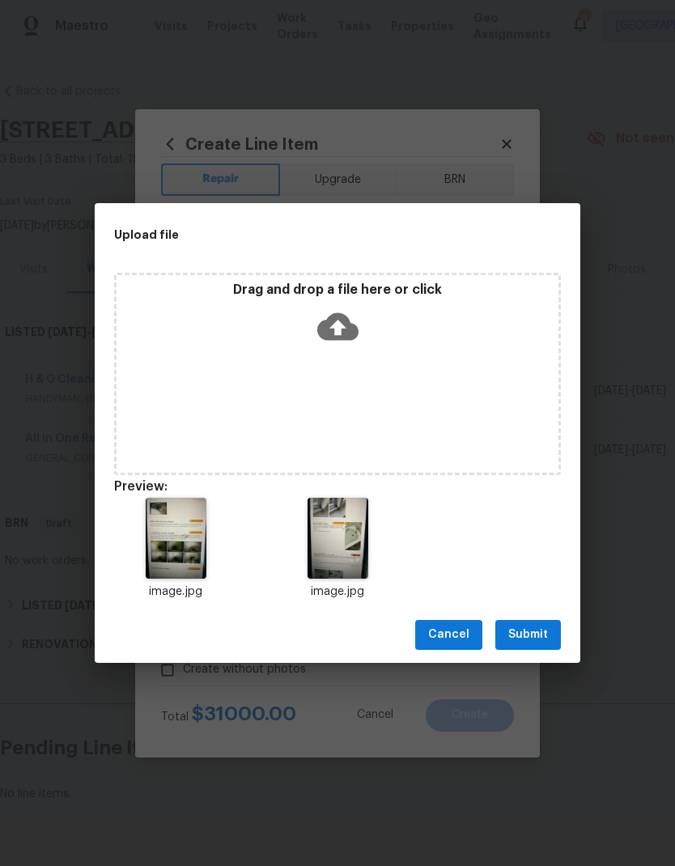
scroll to position [0, 240]
click at [543, 628] on span "Submit" at bounding box center [528, 635] width 40 height 20
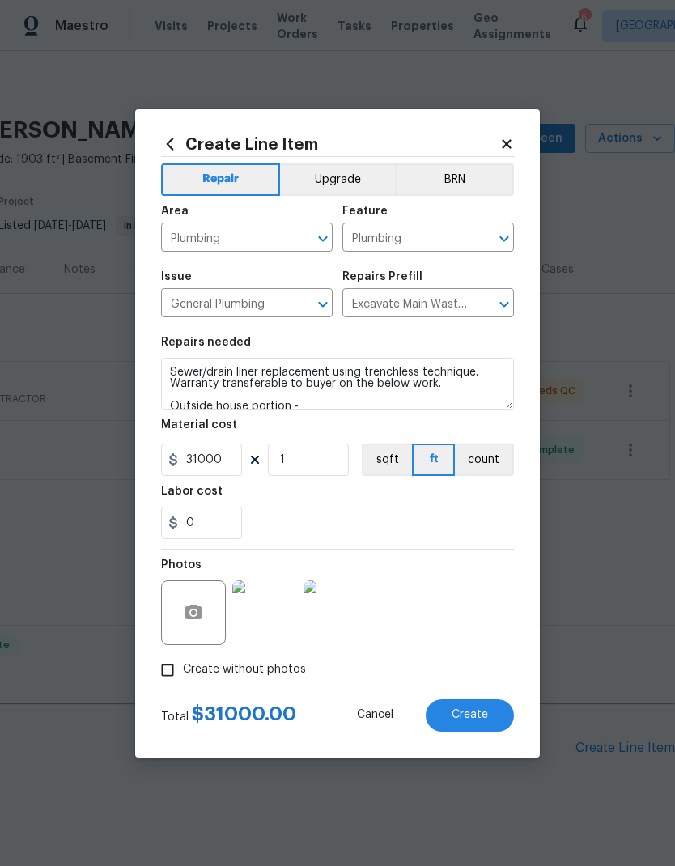
click at [477, 720] on span "Create" at bounding box center [470, 715] width 36 height 12
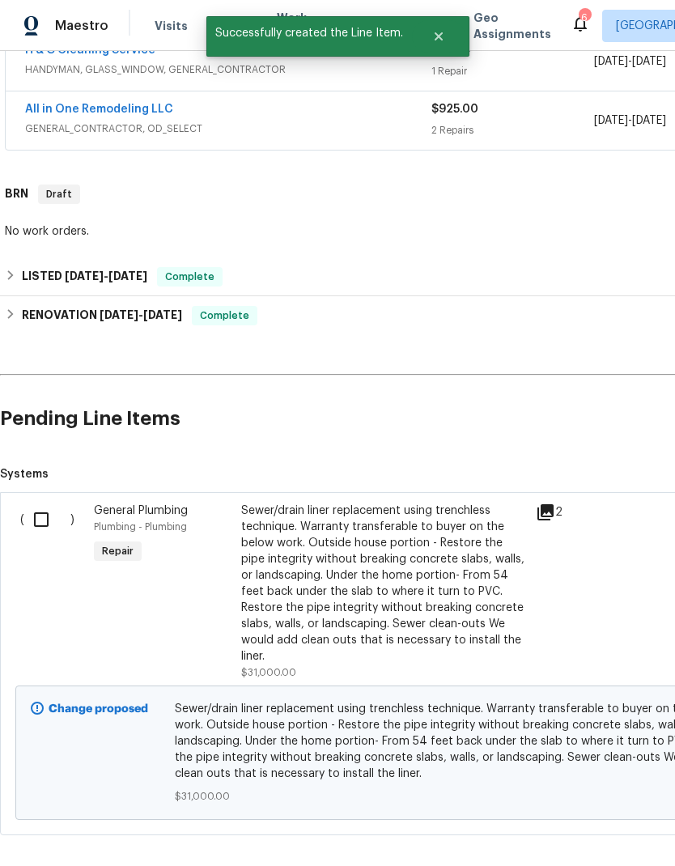
scroll to position [328, 0]
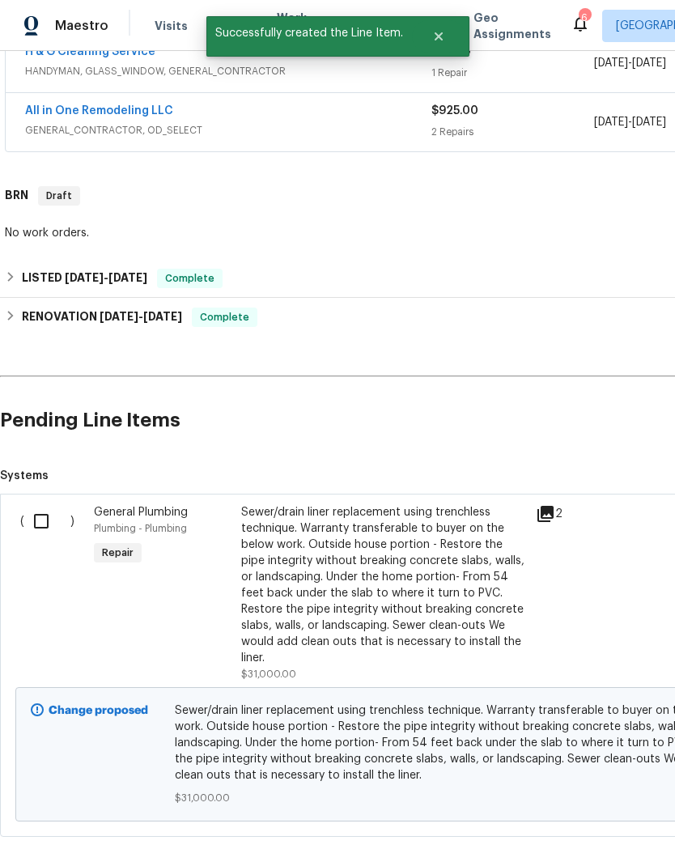
click at [50, 504] on input "checkbox" at bounding box center [47, 521] width 46 height 34
checkbox input "true"
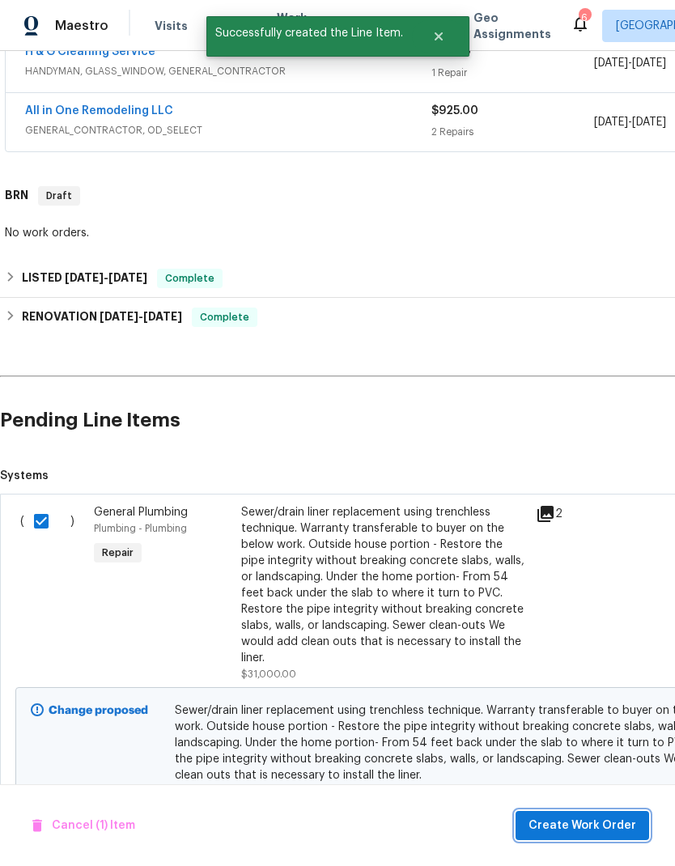
click at [616, 826] on span "Create Work Order" at bounding box center [583, 826] width 108 height 20
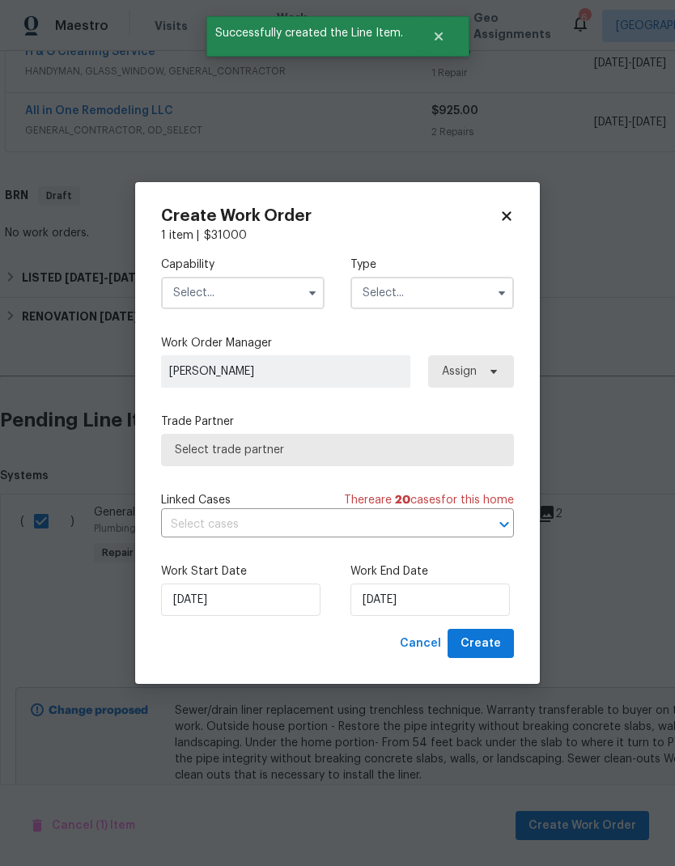
click at [252, 291] on input "text" at bounding box center [243, 293] width 164 height 32
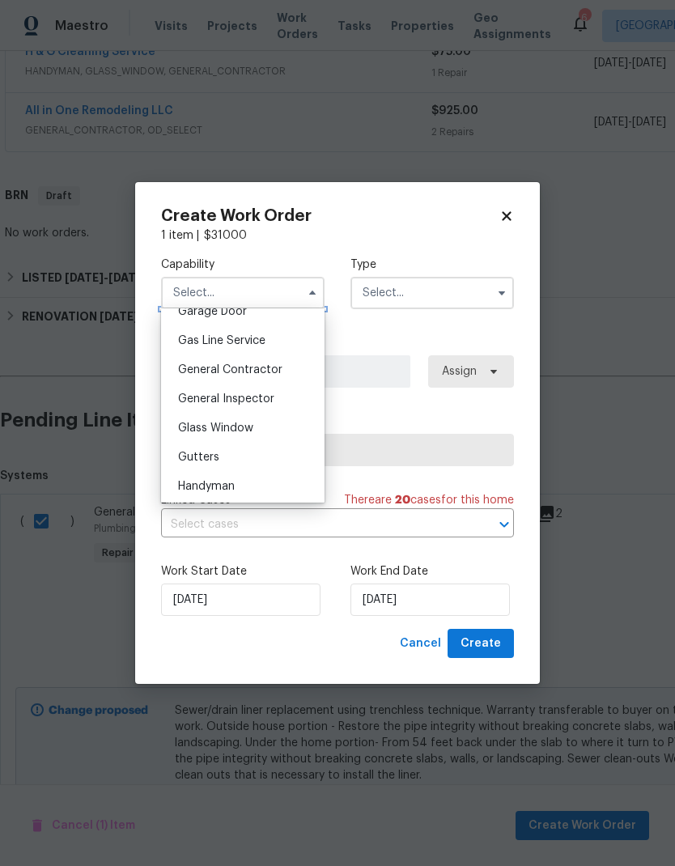
scroll to position [733, 0]
click at [275, 371] on span "General Contractor" at bounding box center [230, 368] width 104 height 11
type input "General Contractor"
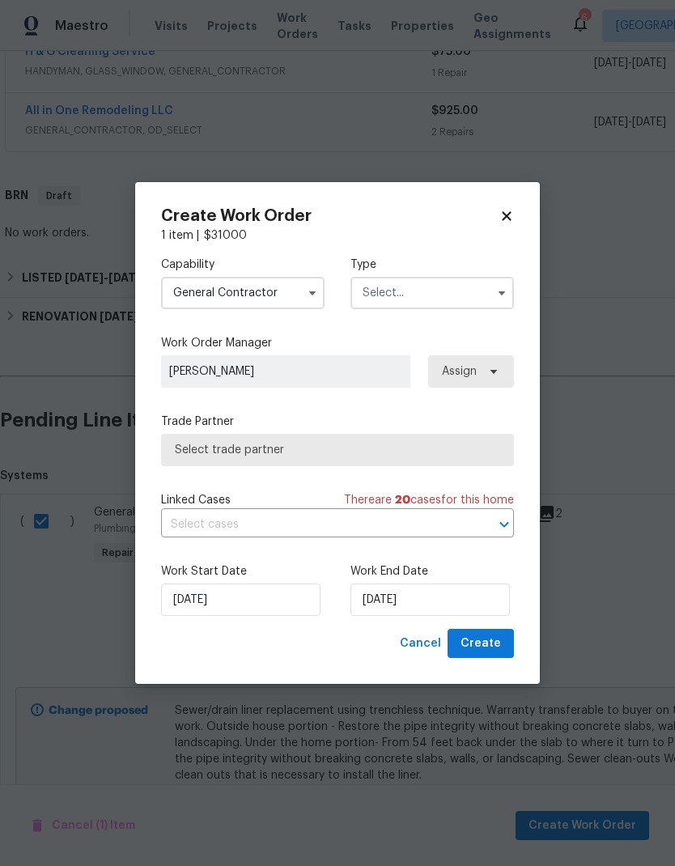
click at [426, 296] on input "text" at bounding box center [432, 293] width 164 height 32
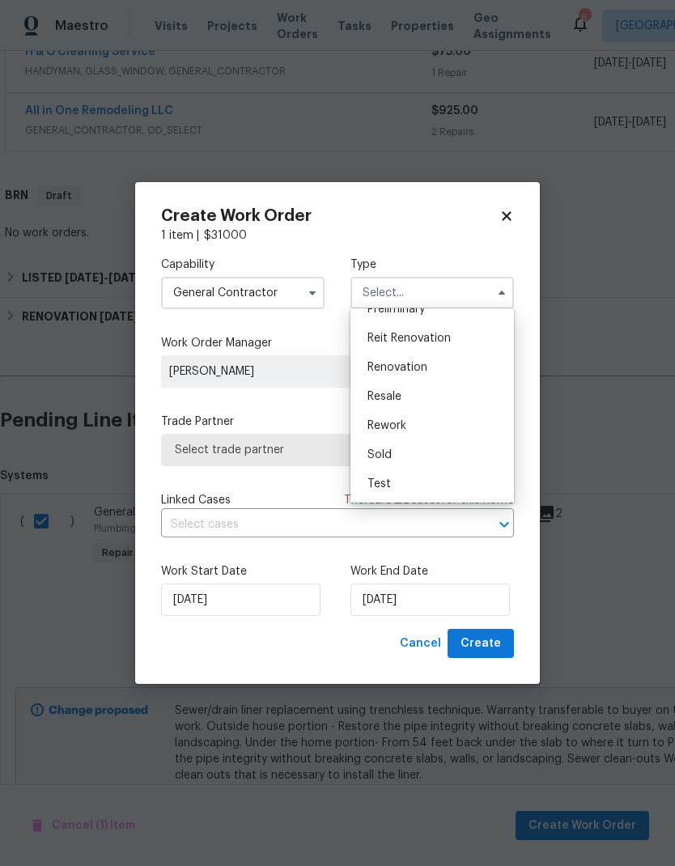
scroll to position [367, 0]
click at [378, 397] on span "Resale" at bounding box center [384, 396] width 34 height 11
type input "Resale"
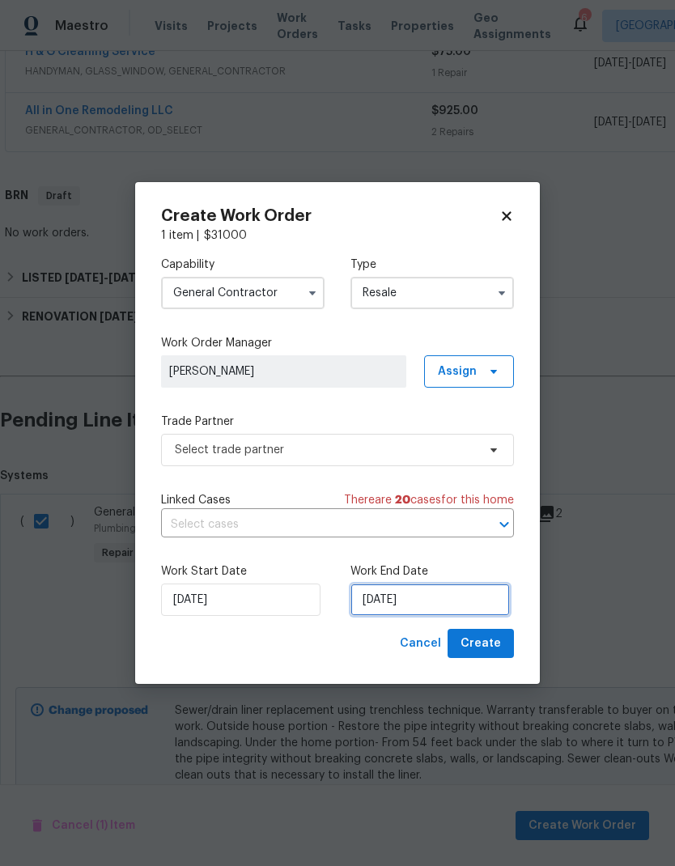
click at [432, 604] on input "[DATE]" at bounding box center [429, 600] width 159 height 32
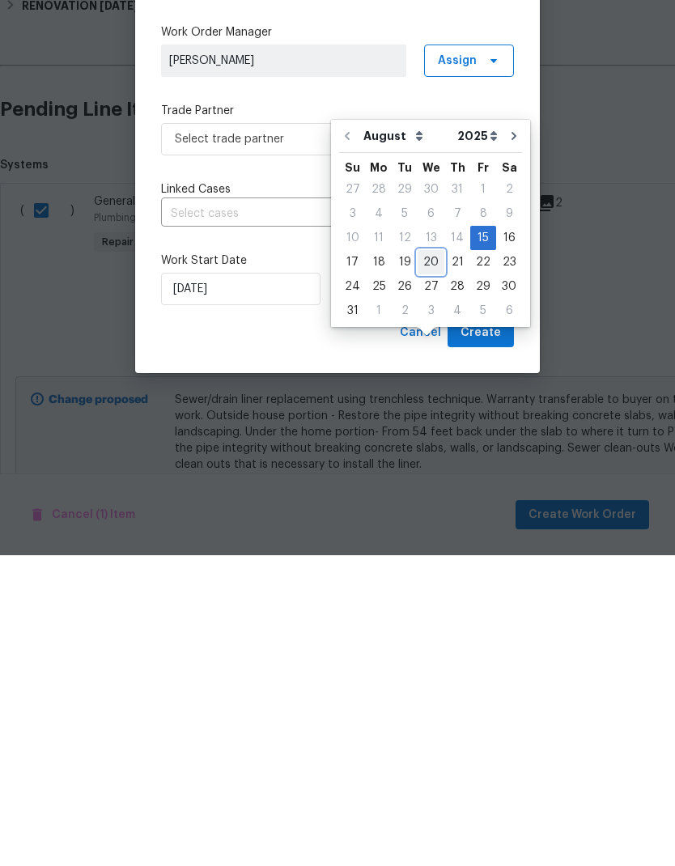
click at [427, 562] on div "20" at bounding box center [431, 573] width 27 height 23
type input "[DATE]"
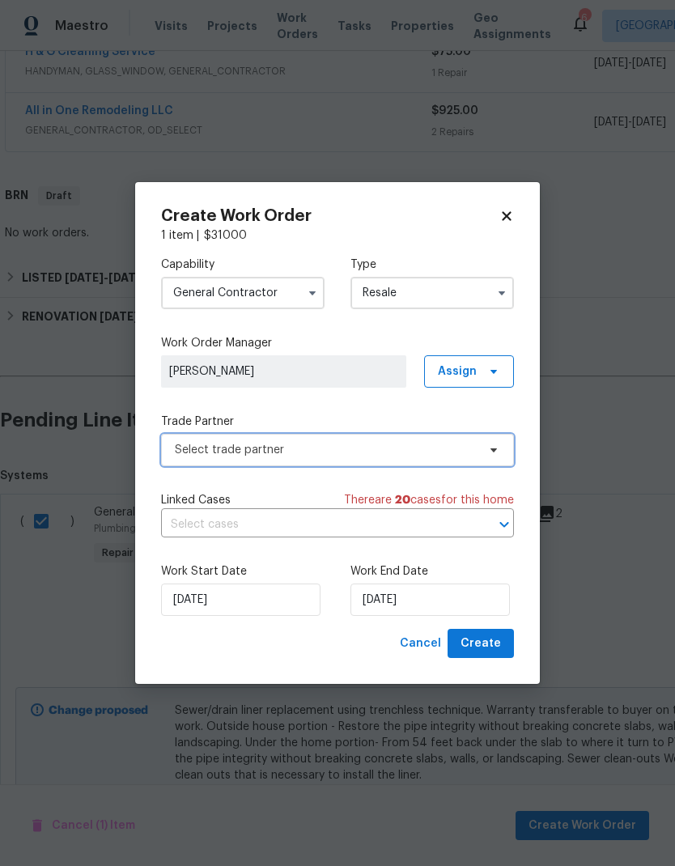
click at [189, 448] on span "Select trade partner" at bounding box center [326, 450] width 302 height 16
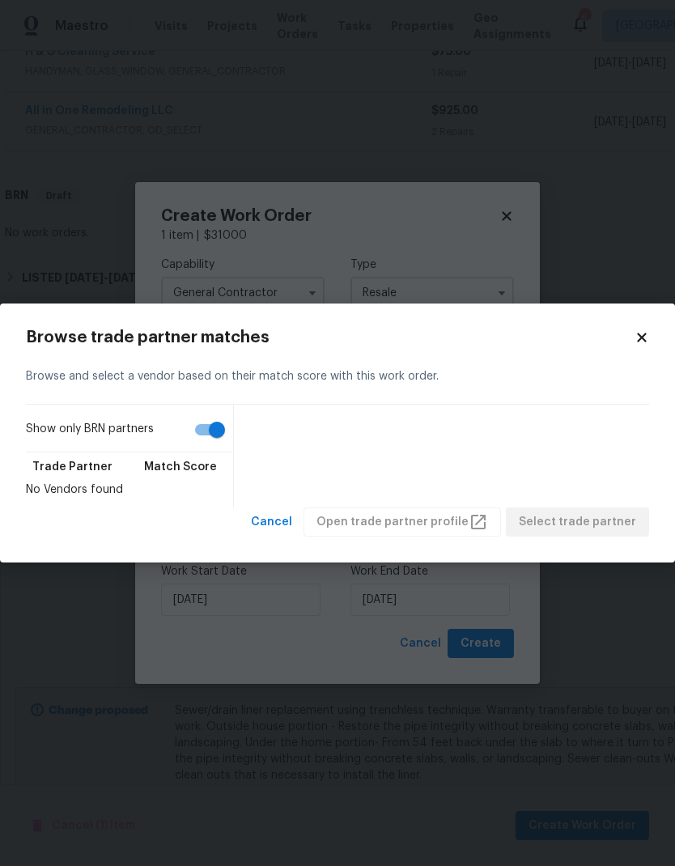
click at [189, 270] on body "Maestro Visits Projects Work Orders Tasks Properties Geo Assignments 6 Las Vega…" at bounding box center [337, 433] width 675 height 866
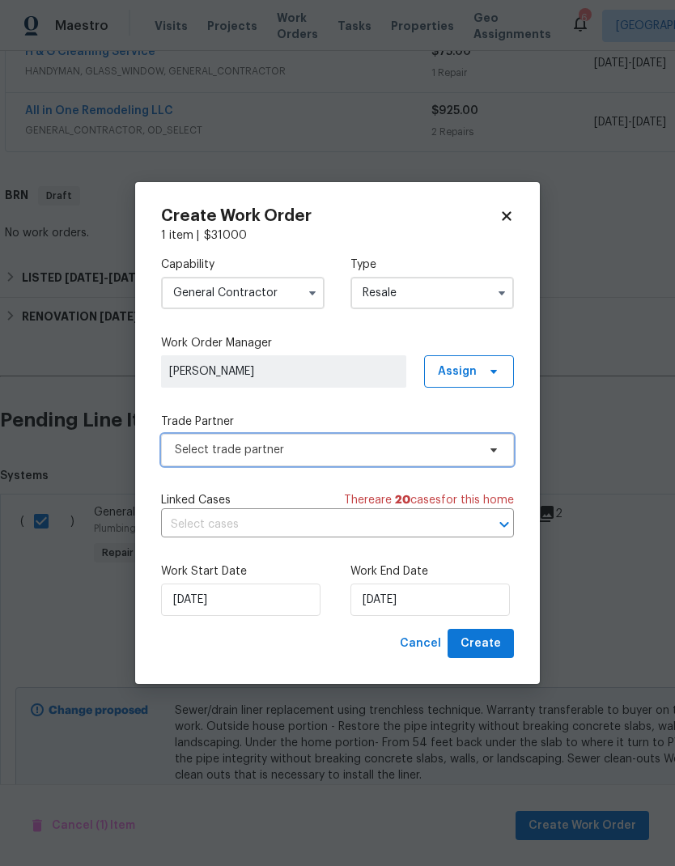
click at [182, 451] on span "Select trade partner" at bounding box center [326, 450] width 302 height 16
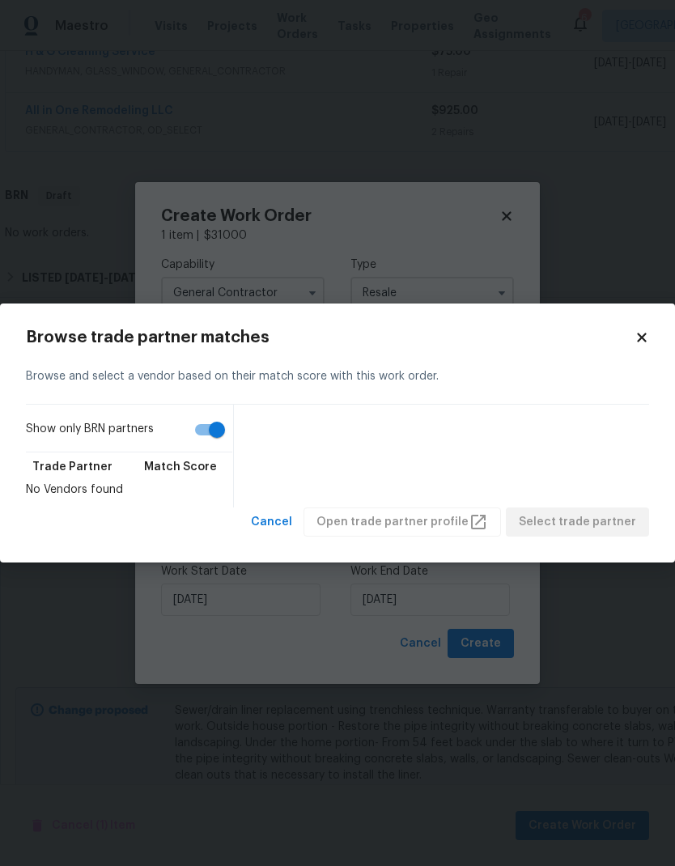
click at [219, 431] on input "Show only BRN partners" at bounding box center [217, 429] width 92 height 31
checkbox input "false"
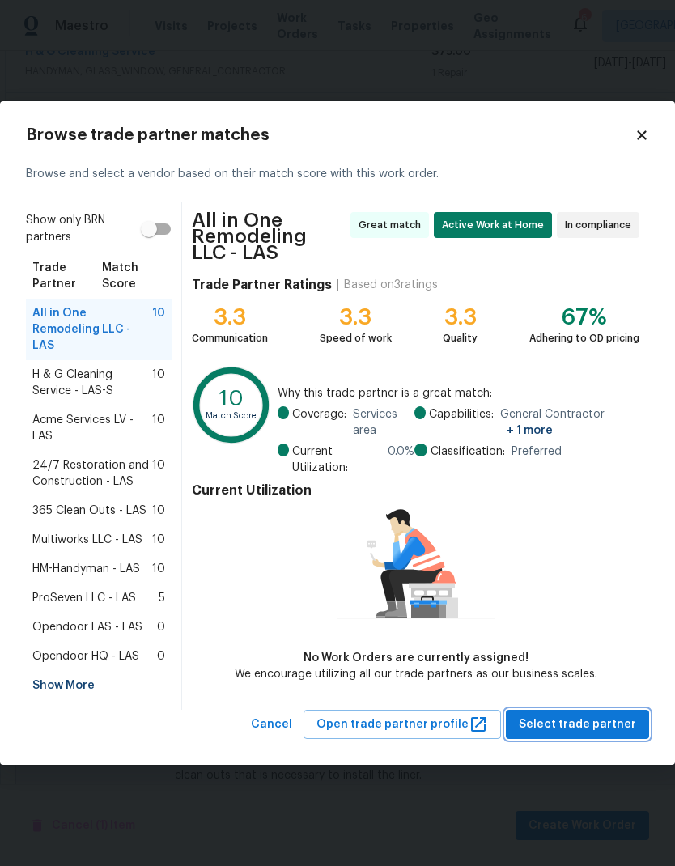
click at [606, 715] on span "Select trade partner" at bounding box center [577, 725] width 117 height 20
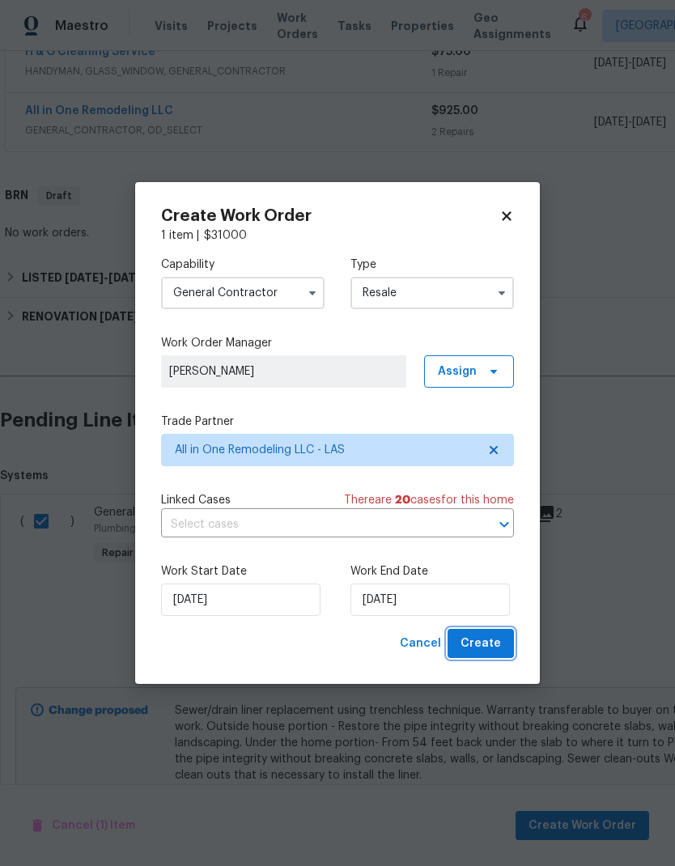
click at [501, 640] on button "Create" at bounding box center [481, 644] width 66 height 30
checkbox input "false"
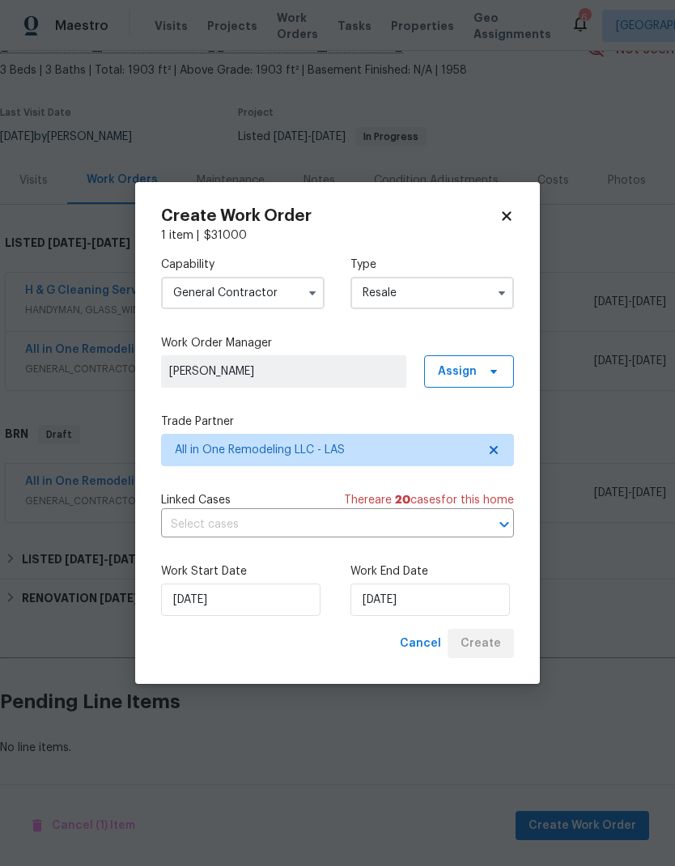
scroll to position [23, 0]
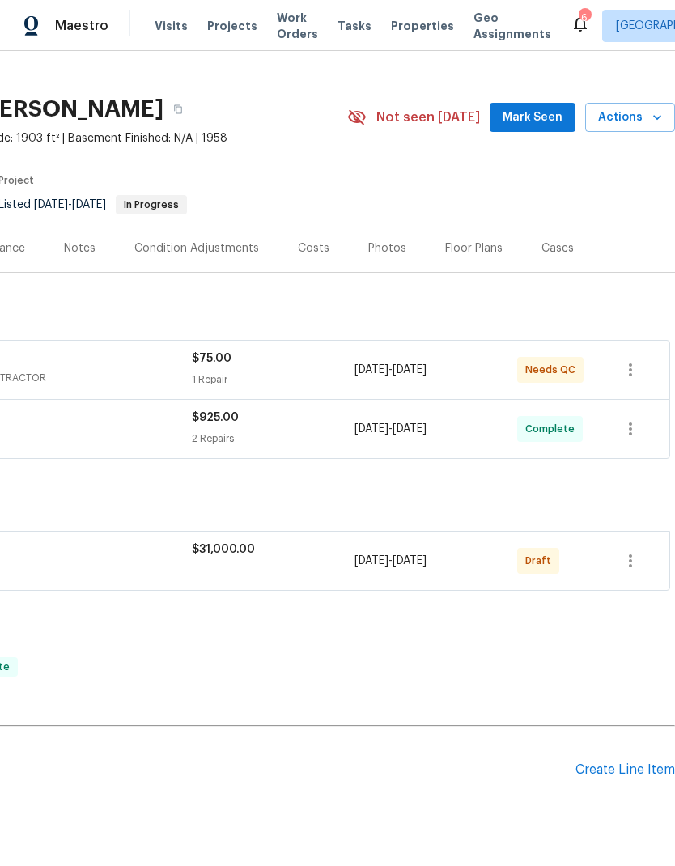
scroll to position [21, 240]
click at [640, 563] on icon "button" at bounding box center [630, 560] width 19 height 19
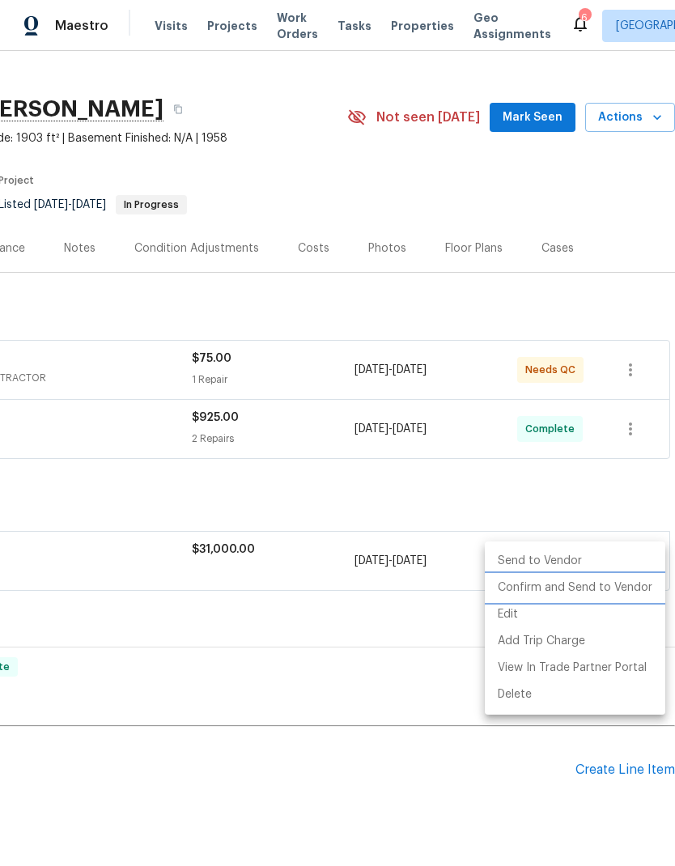
click at [613, 584] on li "Confirm and Send to Vendor" at bounding box center [575, 588] width 181 height 27
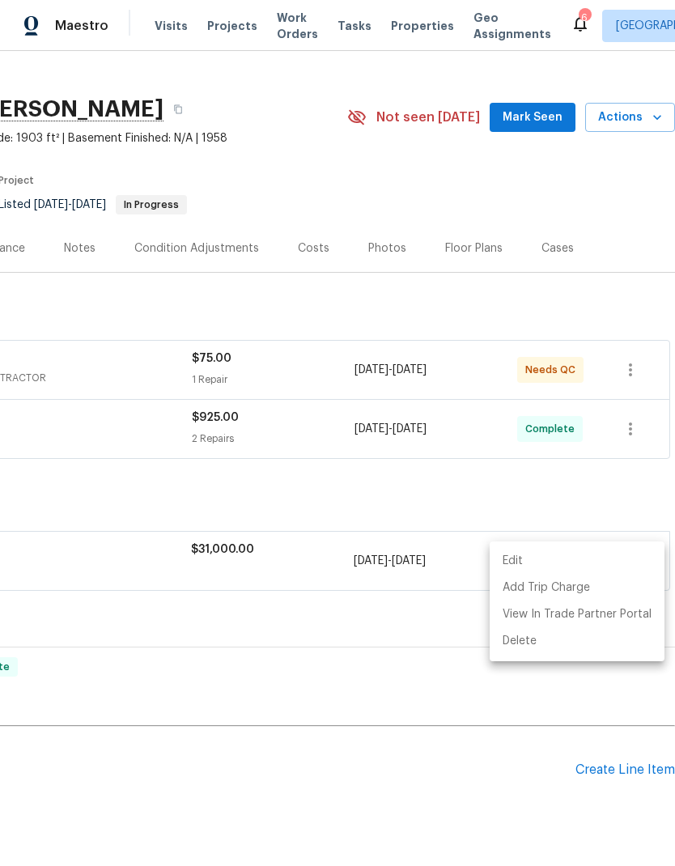
click at [516, 702] on div at bounding box center [337, 433] width 675 height 866
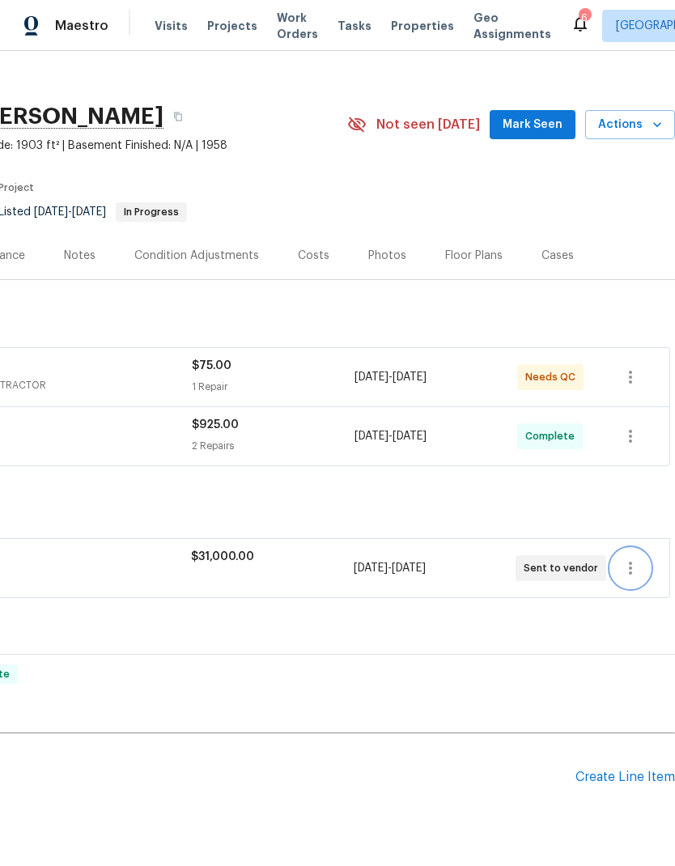
scroll to position [14, 240]
